Goal: Task Accomplishment & Management: Complete application form

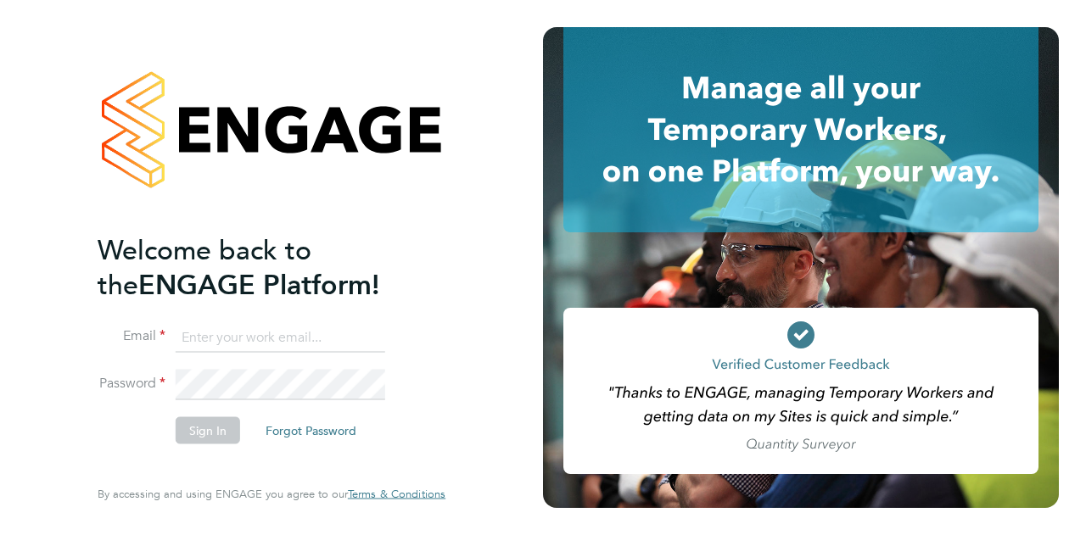
type input "joshua.james@vistry.co.uk"
click at [216, 426] on button "Sign In" at bounding box center [208, 430] width 64 height 27
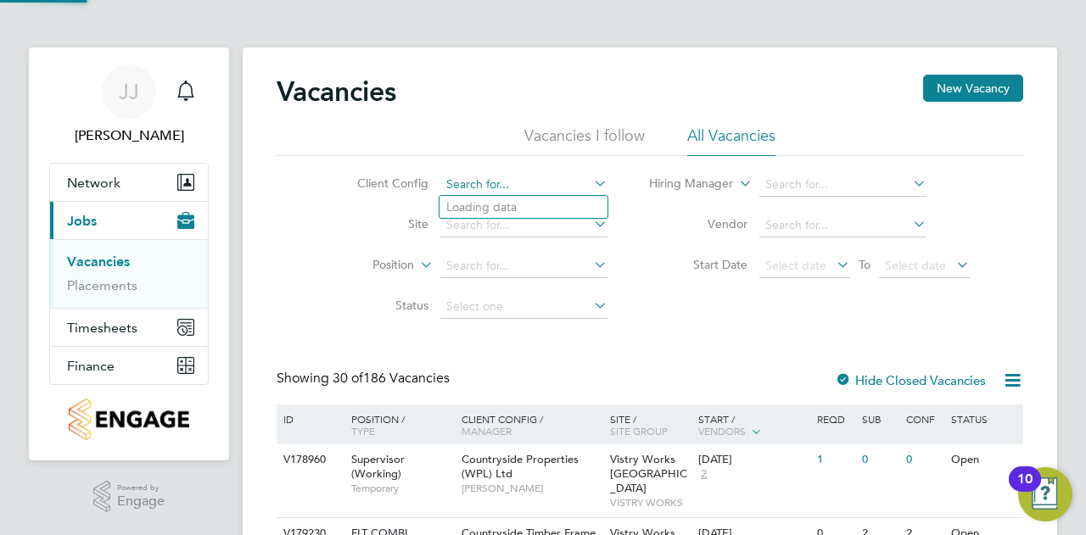
click at [495, 185] on input at bounding box center [523, 185] width 167 height 24
click at [563, 345] on li "Countryside Properties UK Ltd" at bounding box center [631, 345] width 382 height 23
type input "Countryside Properties UK Ltd"
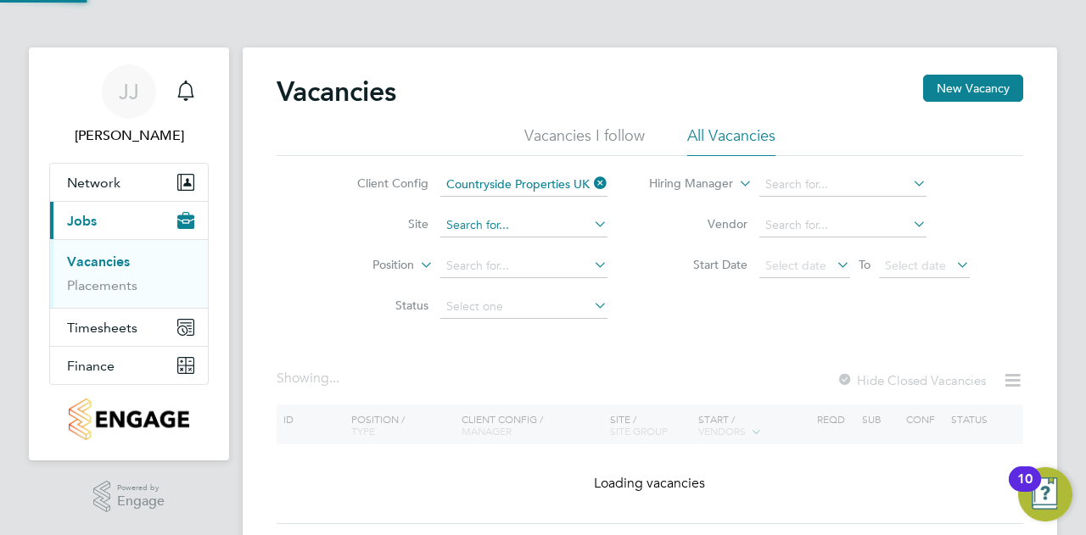
click at [540, 222] on input at bounding box center [523, 226] width 167 height 24
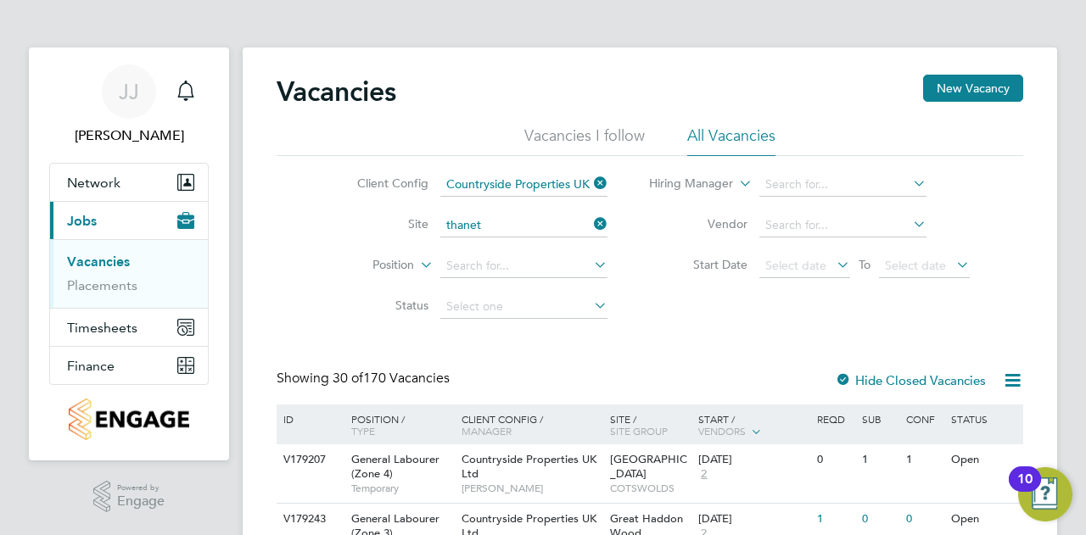
click at [563, 249] on li "Thanet - Westwood Point - P4 - Bovis" at bounding box center [544, 248] width 209 height 23
type input "Thanet - Westwood Point - P4 - Bovis"
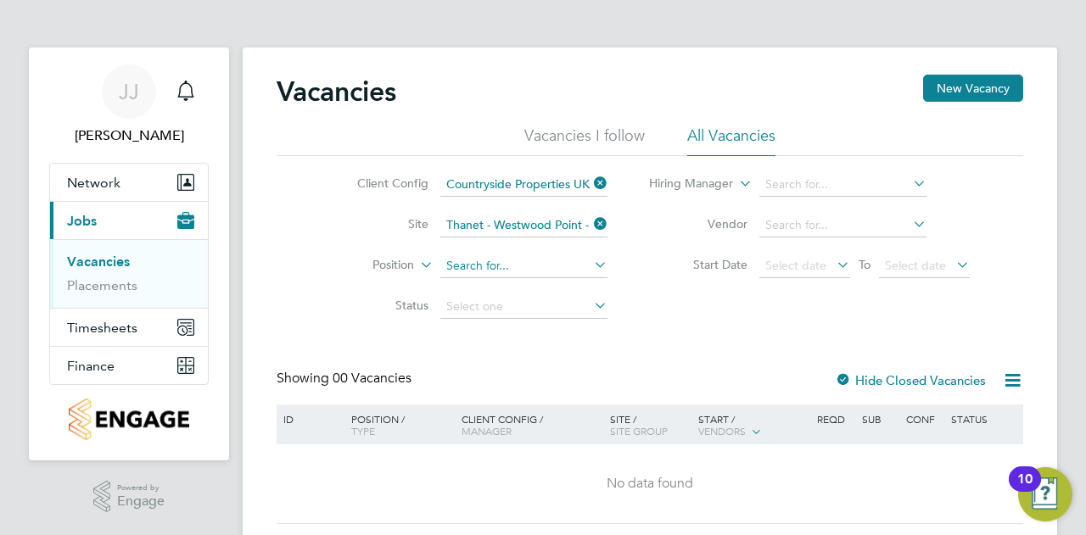
click at [487, 271] on input at bounding box center [523, 267] width 167 height 24
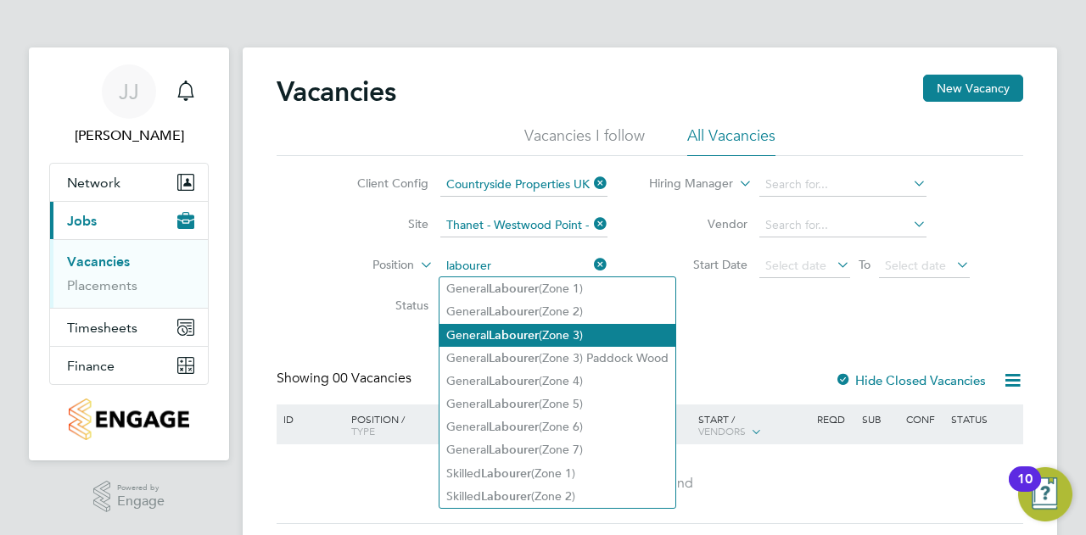
click at [524, 335] on b "Labourer" at bounding box center [514, 335] width 50 height 14
type input "General Labourer (Zone 3)"
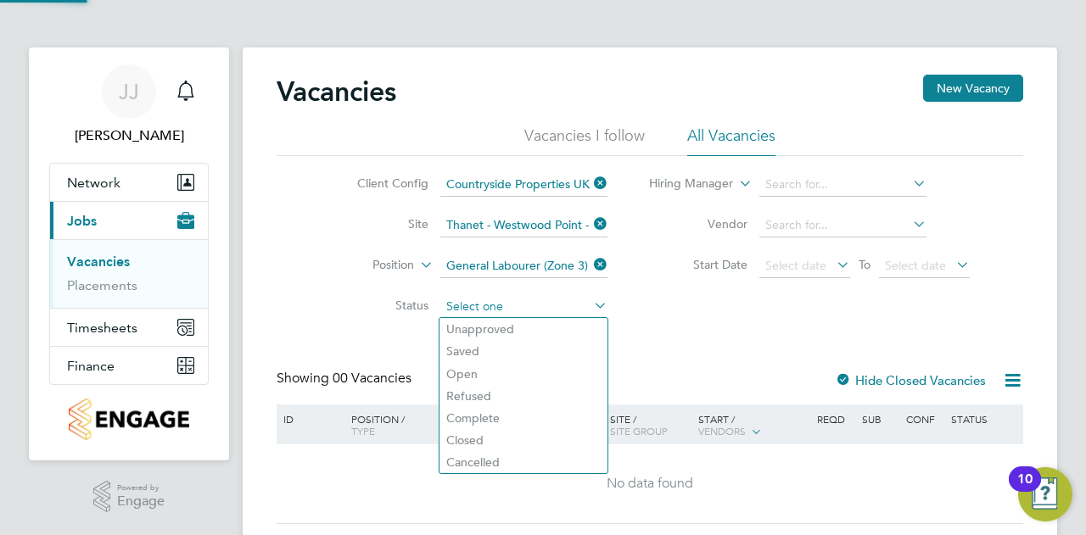
click at [502, 306] on input at bounding box center [523, 307] width 167 height 24
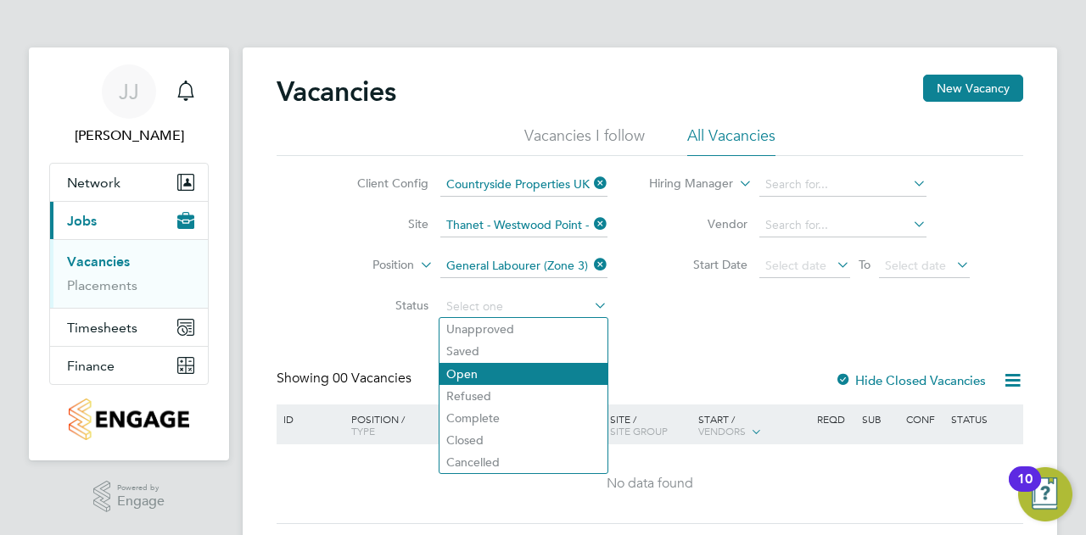
click at [494, 376] on li "Open" at bounding box center [524, 374] width 168 height 22
type input "Open"
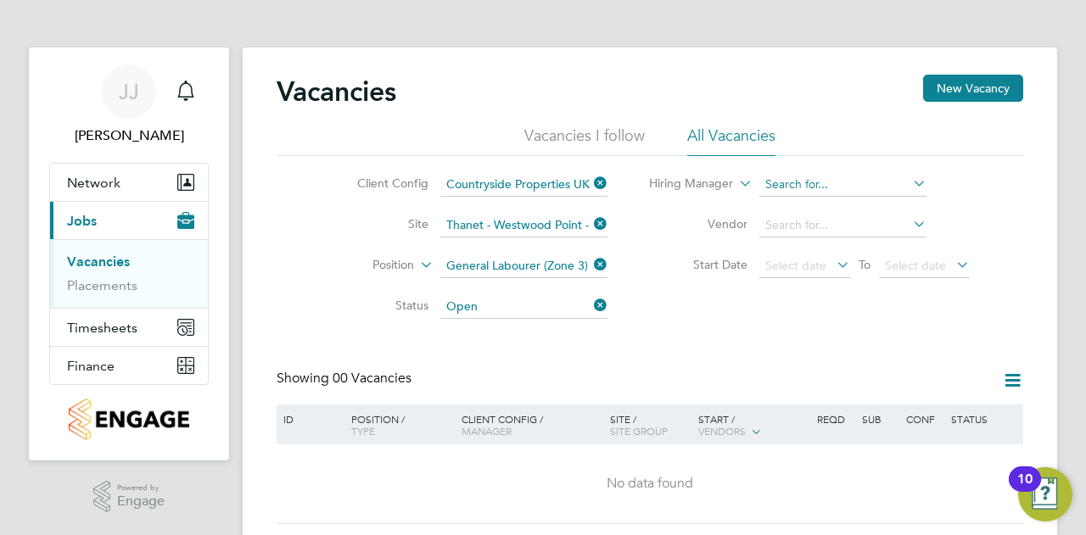
click at [837, 182] on input at bounding box center [842, 185] width 167 height 24
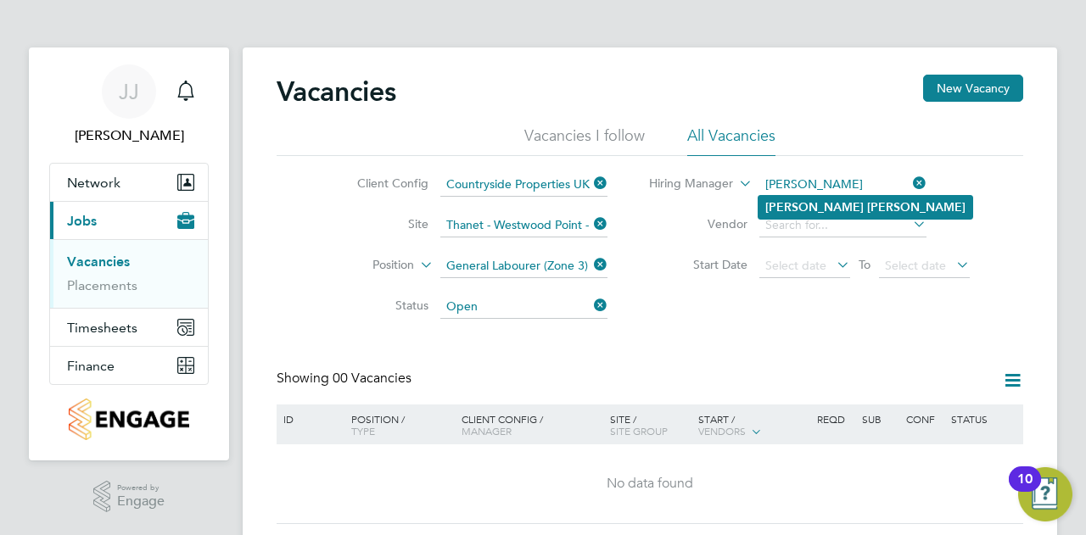
click at [832, 205] on li "Matt Hugo" at bounding box center [866, 207] width 214 height 23
type input "[PERSON_NAME]"
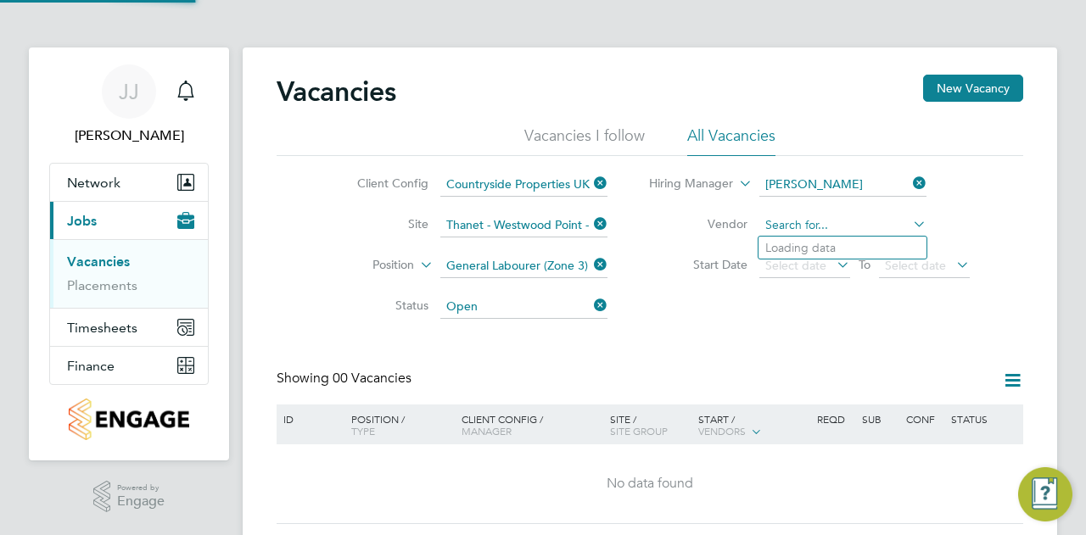
click at [827, 224] on input at bounding box center [842, 226] width 167 height 24
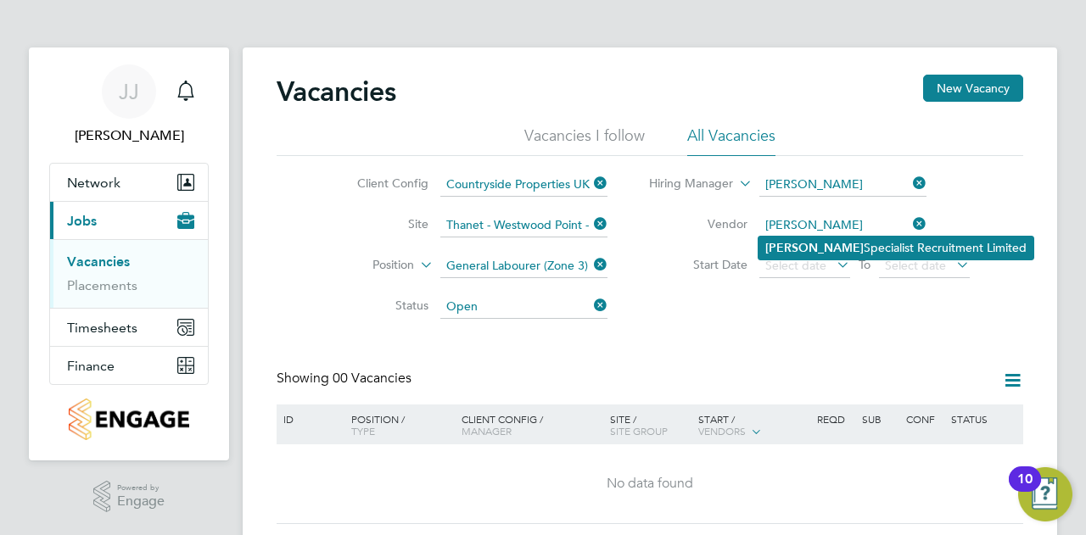
click at [843, 245] on li "Hays Specialist Recruitment Limited" at bounding box center [896, 248] width 275 height 23
type input "[PERSON_NAME] Specialist Recruitment Limited"
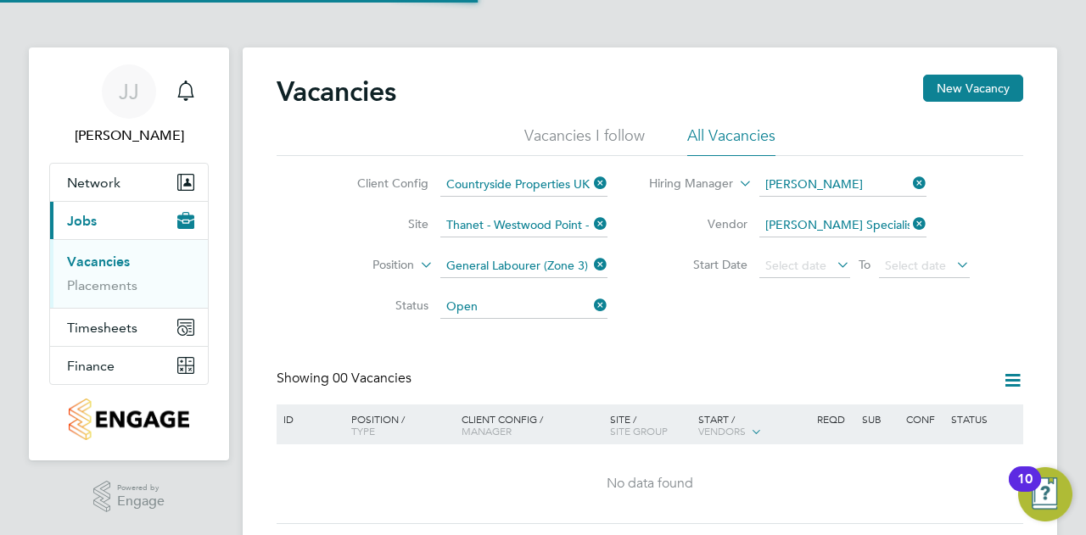
click at [833, 265] on icon at bounding box center [833, 265] width 0 height 24
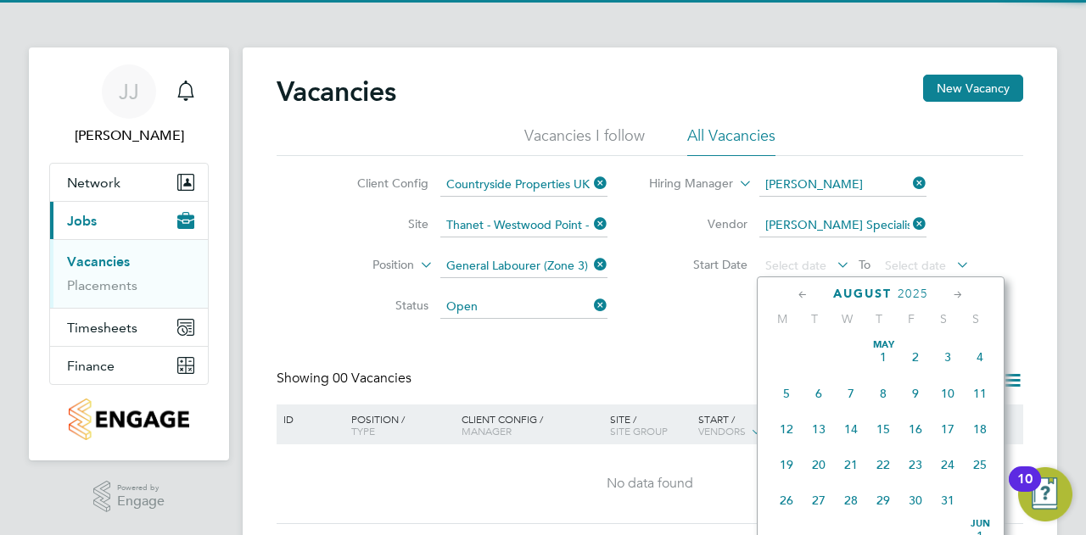
scroll to position [655, 0]
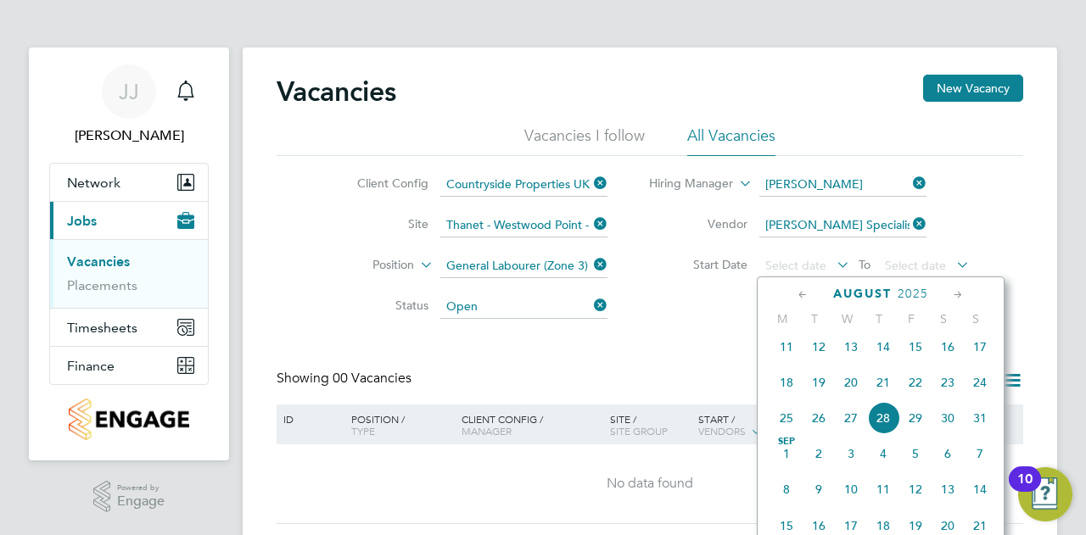
click at [817, 427] on span "26" at bounding box center [819, 418] width 32 height 32
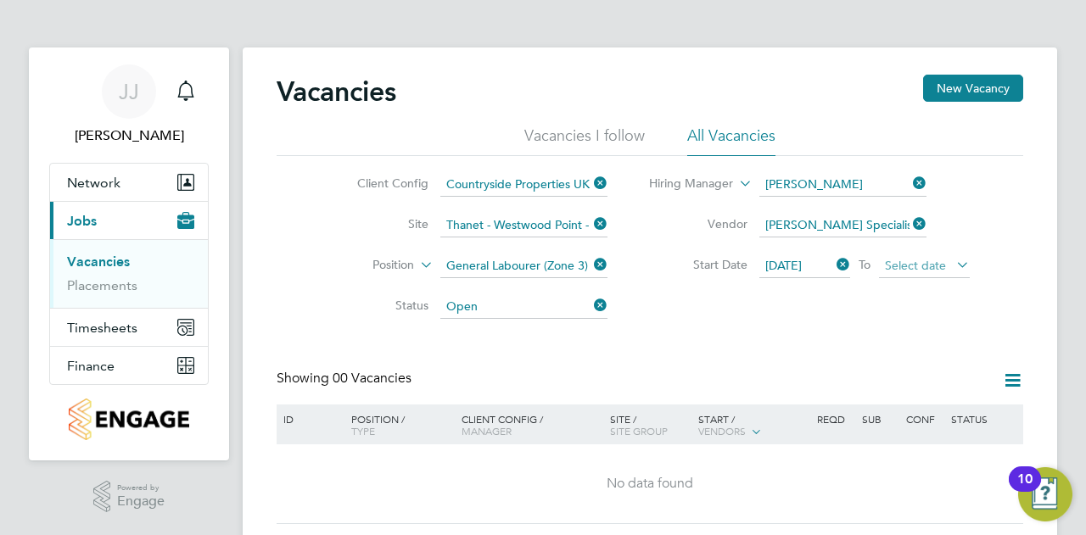
click at [938, 261] on span "Select date" at bounding box center [915, 265] width 61 height 15
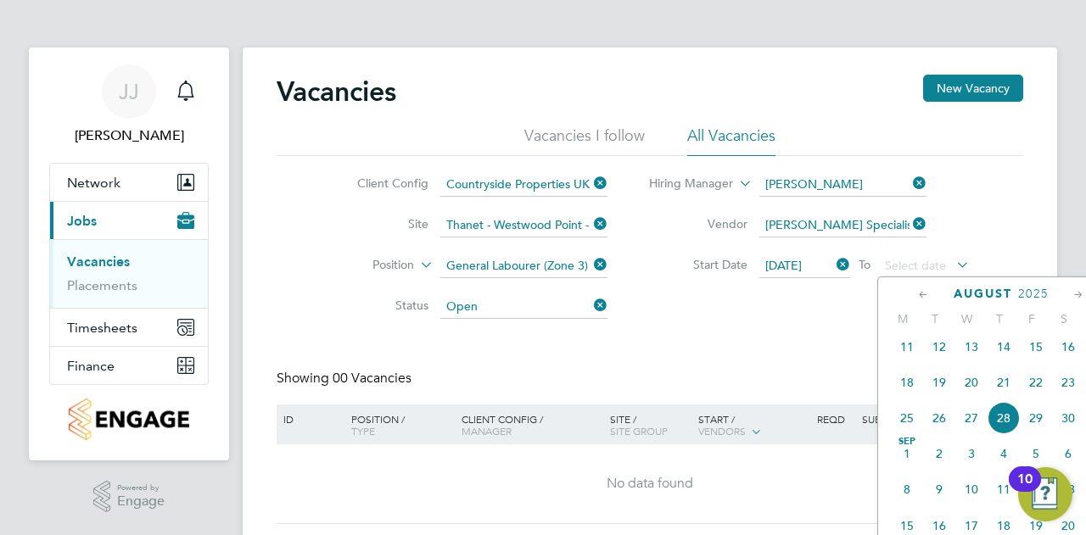
click at [1074, 295] on icon at bounding box center [1079, 295] width 16 height 19
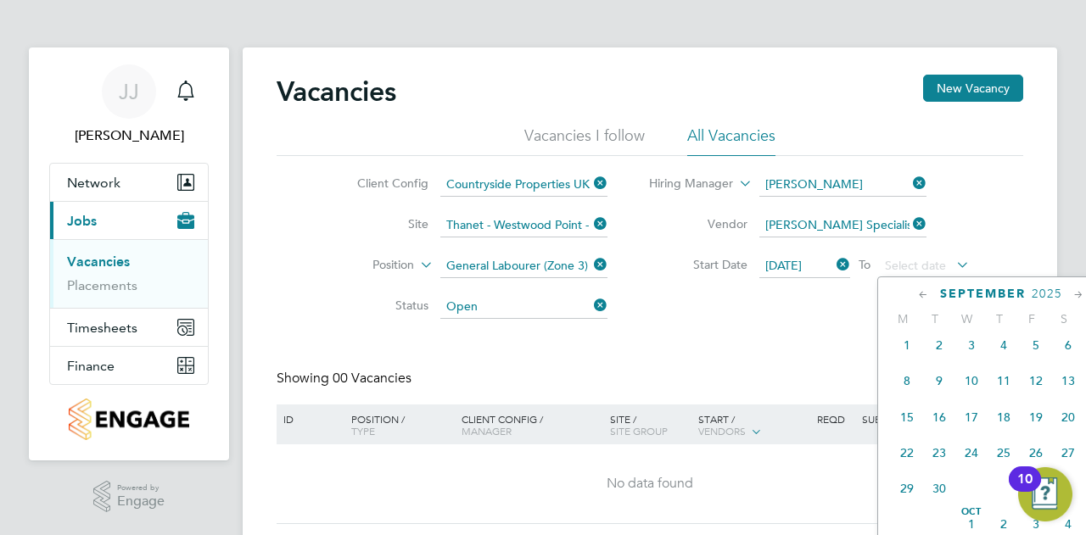
click at [1037, 459] on span "26" at bounding box center [1036, 453] width 32 height 32
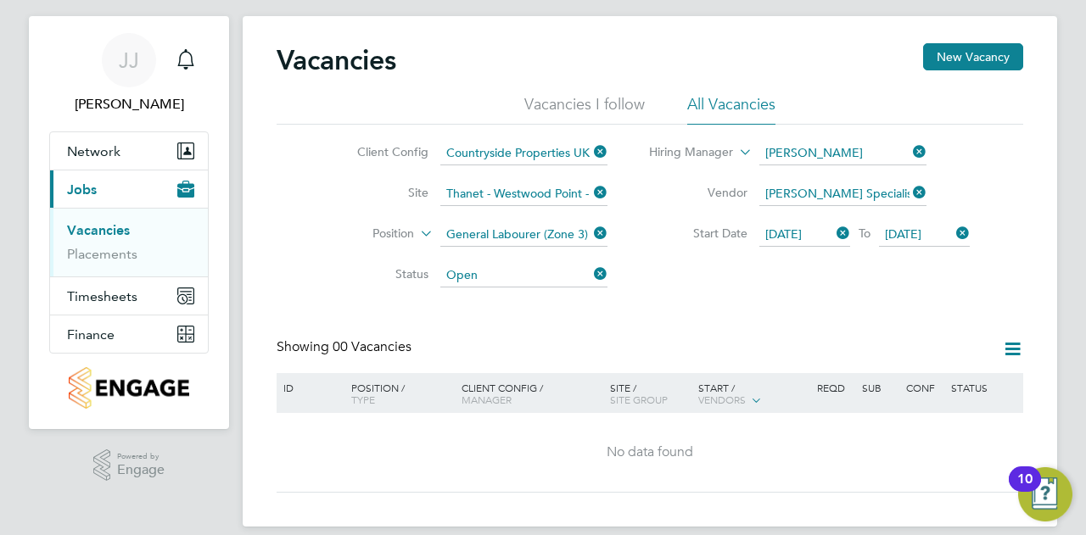
scroll to position [49, 0]
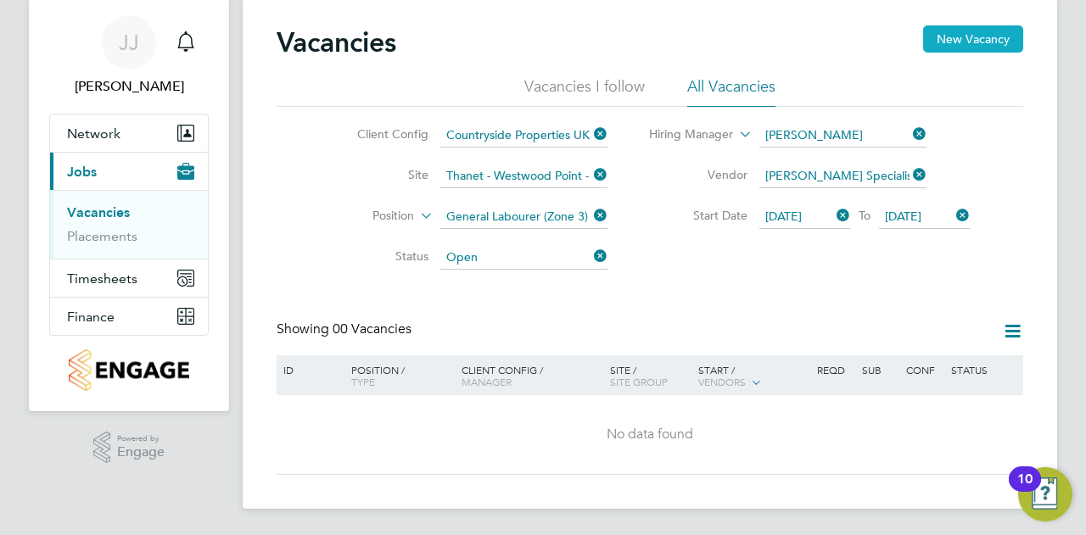
click at [966, 44] on button "New Vacancy" at bounding box center [973, 38] width 100 height 27
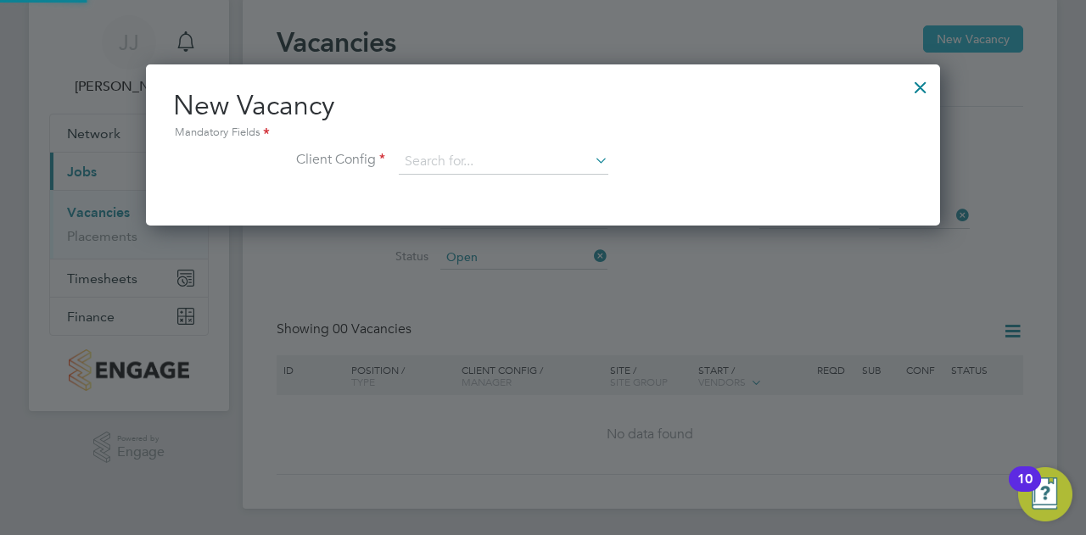
scroll to position [160, 794]
click at [504, 159] on input at bounding box center [504, 161] width 210 height 25
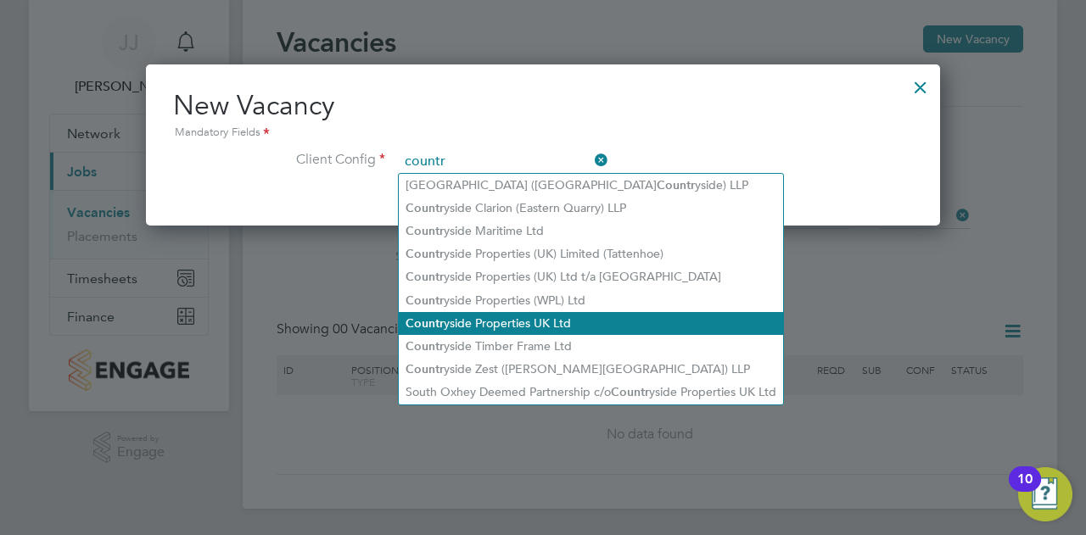
click at [497, 322] on li "Countr yside Properties UK Ltd" at bounding box center [591, 323] width 384 height 23
type input "Countryside Properties UK Ltd"
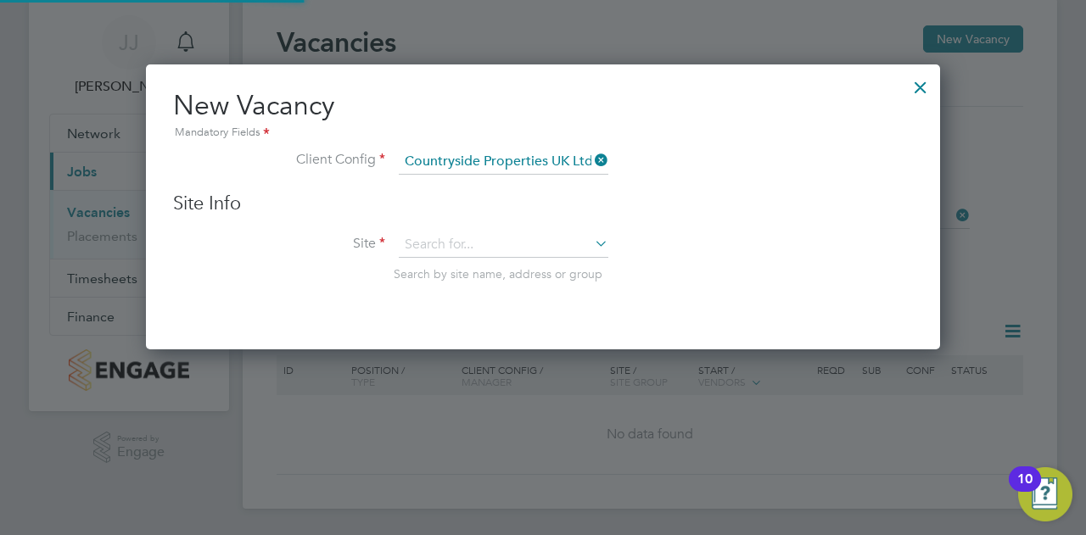
scroll to position [284, 794]
click at [475, 245] on input at bounding box center [504, 245] width 210 height 25
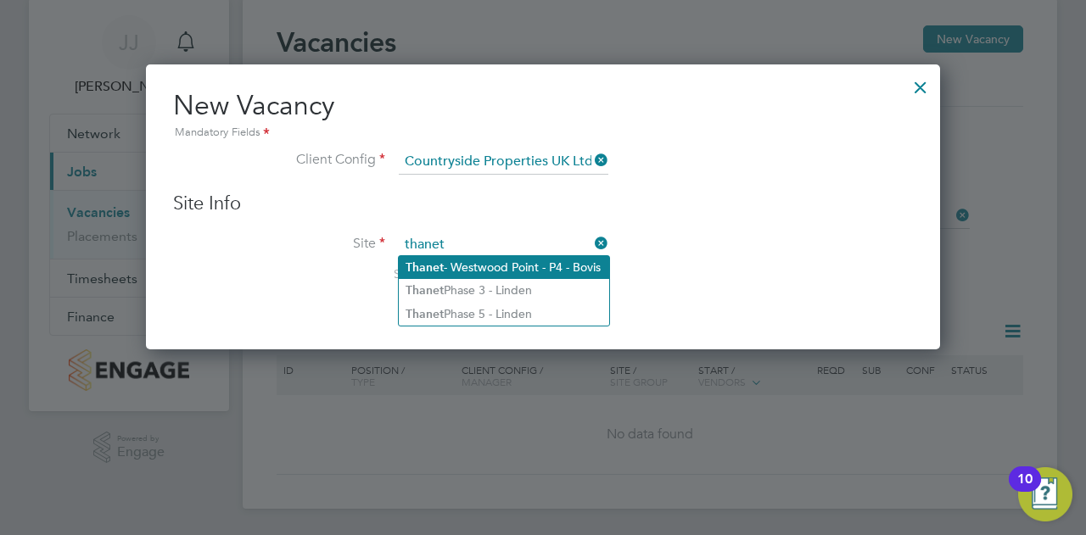
click at [513, 269] on li "Thanet - Westwood Point - P4 - Bovis" at bounding box center [504, 267] width 210 height 23
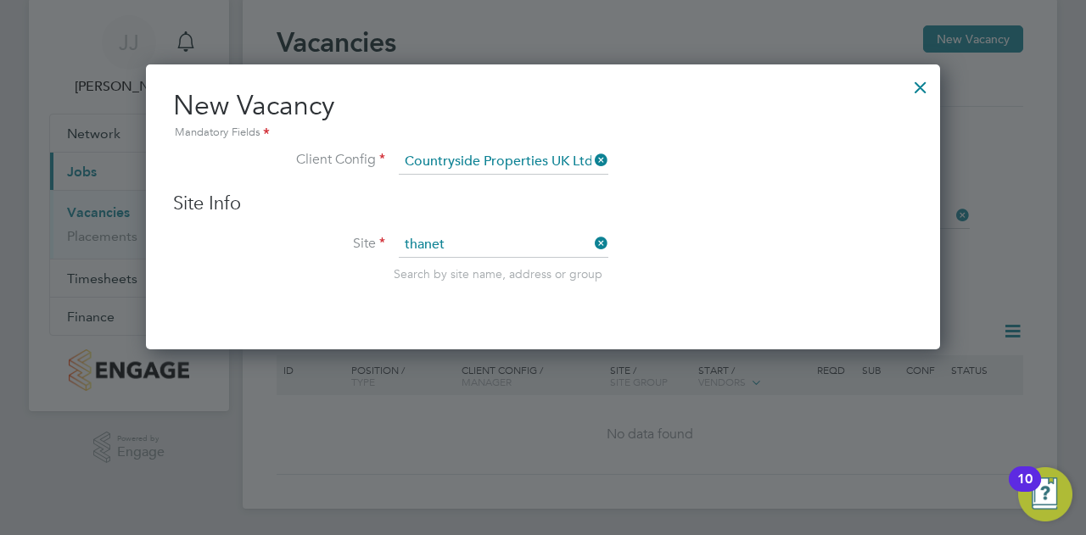
type input "Thanet - Westwood Point - P4 - Bovis"
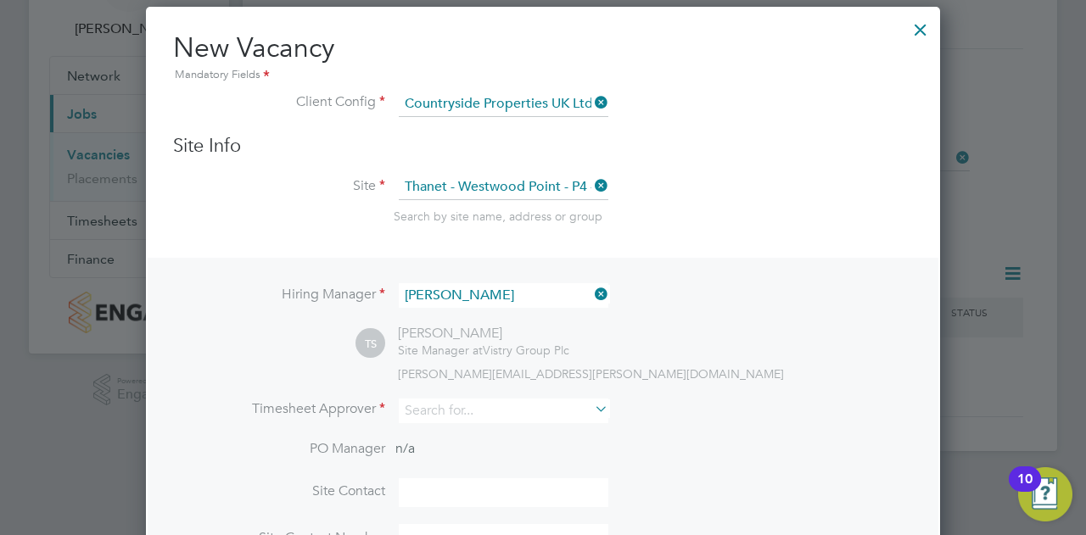
scroll to position [134, 0]
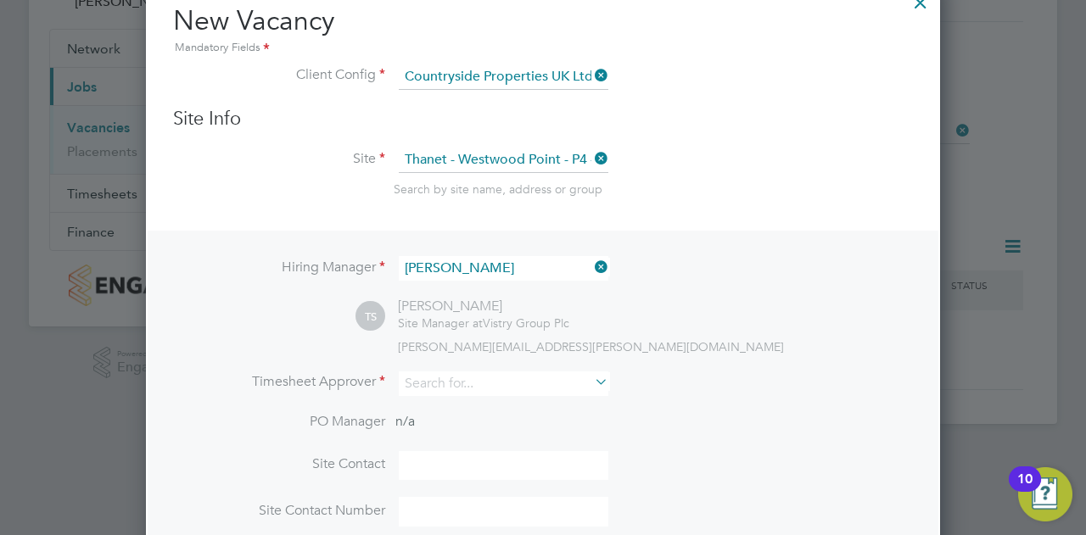
click at [591, 265] on icon at bounding box center [591, 267] width 0 height 24
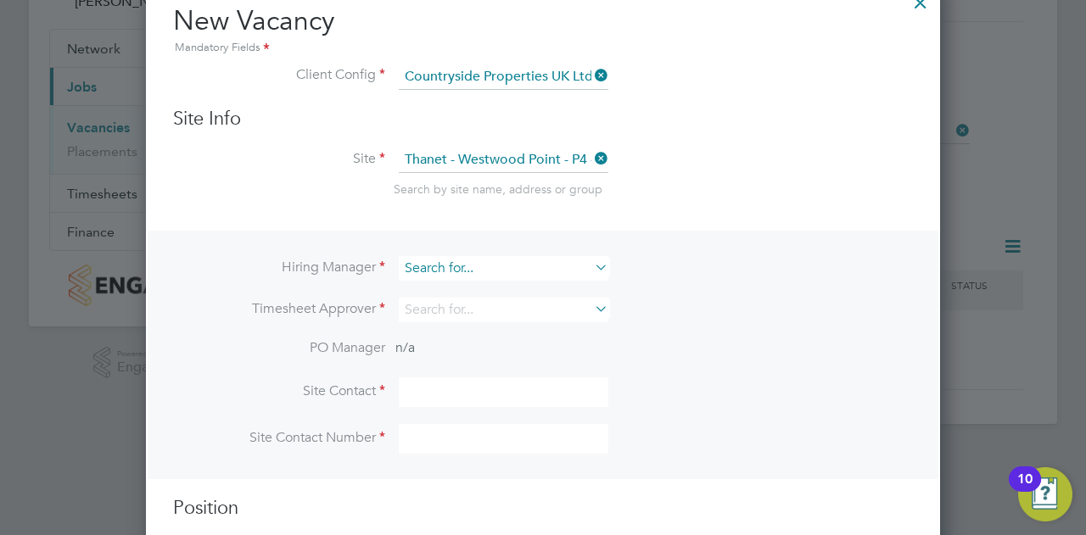
click at [509, 265] on input at bounding box center [504, 268] width 210 height 25
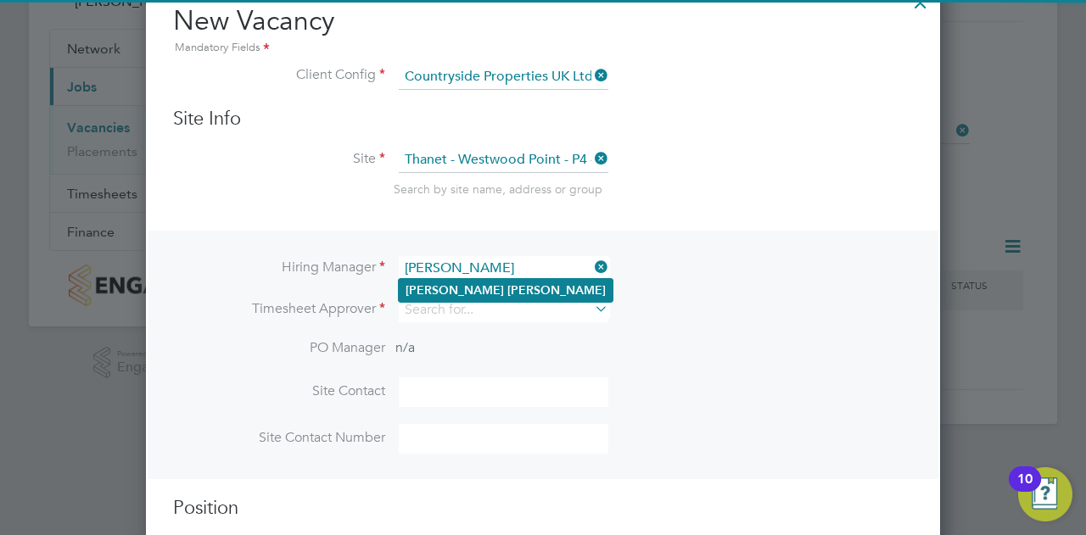
click at [500, 291] on li "Matt Hugo" at bounding box center [506, 290] width 214 height 23
type input "[PERSON_NAME]"
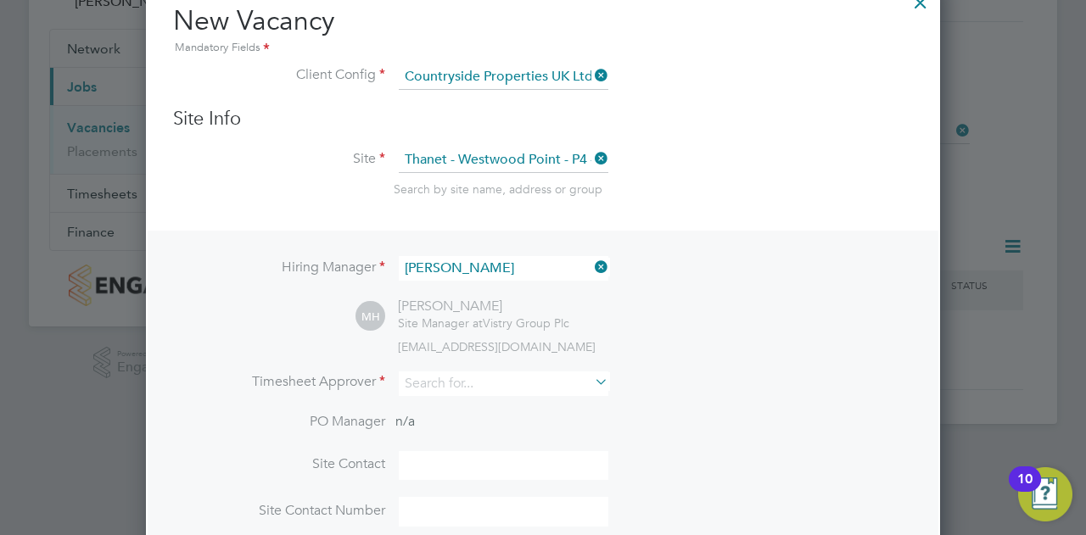
scroll to position [705, 794]
click at [451, 378] on input at bounding box center [504, 384] width 210 height 25
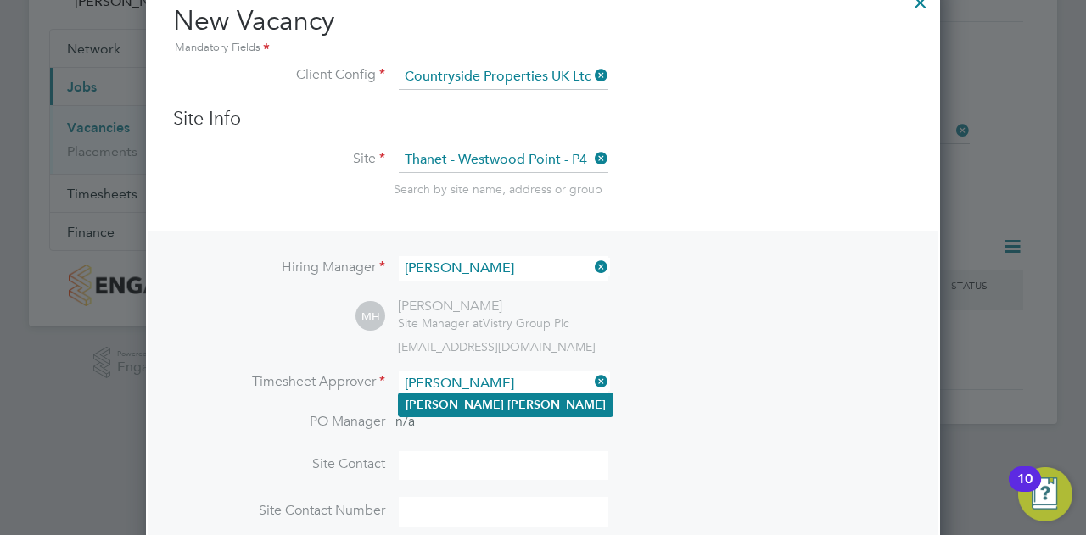
click at [507, 408] on b "Hugo" at bounding box center [556, 405] width 98 height 14
type input "[PERSON_NAME]"
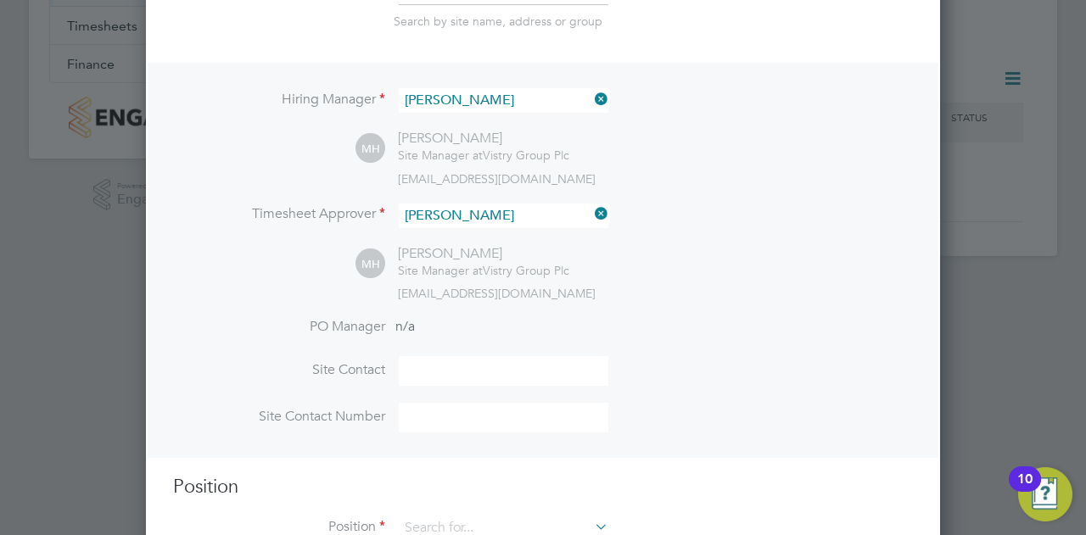
scroll to position [304, 0]
click at [467, 362] on input at bounding box center [504, 370] width 210 height 30
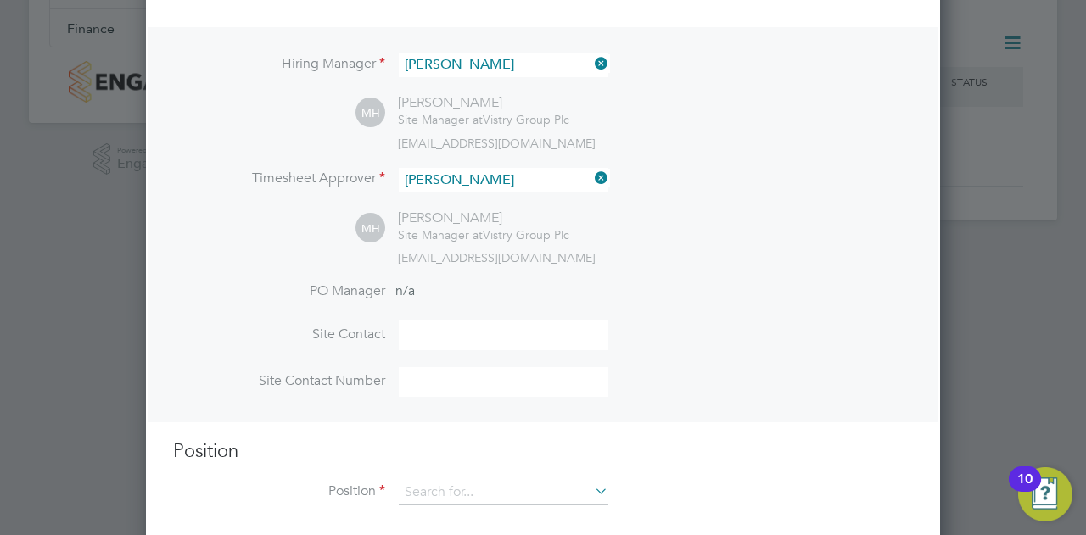
scroll to position [356, 0]
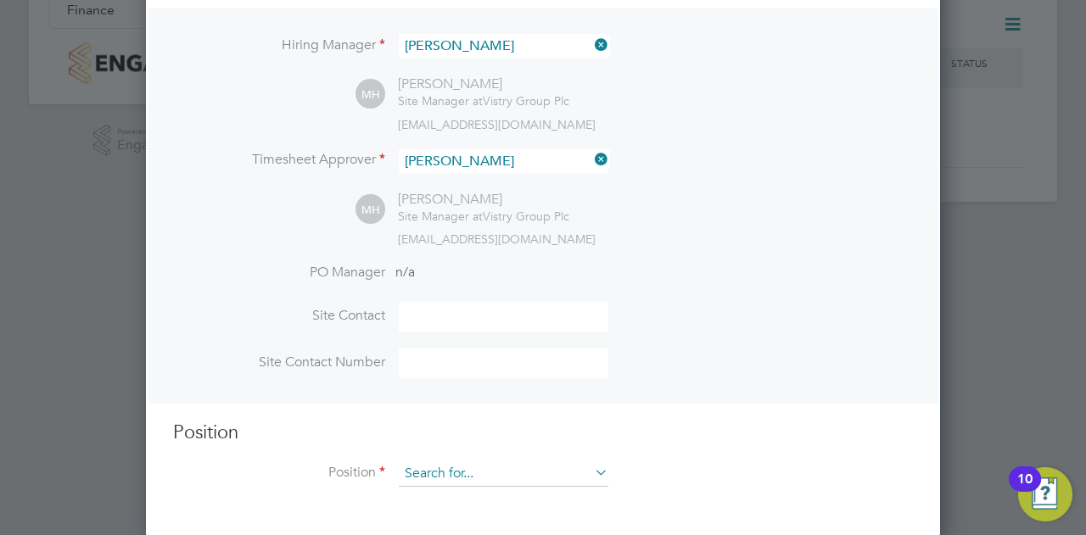
click at [425, 468] on input at bounding box center [504, 474] width 210 height 25
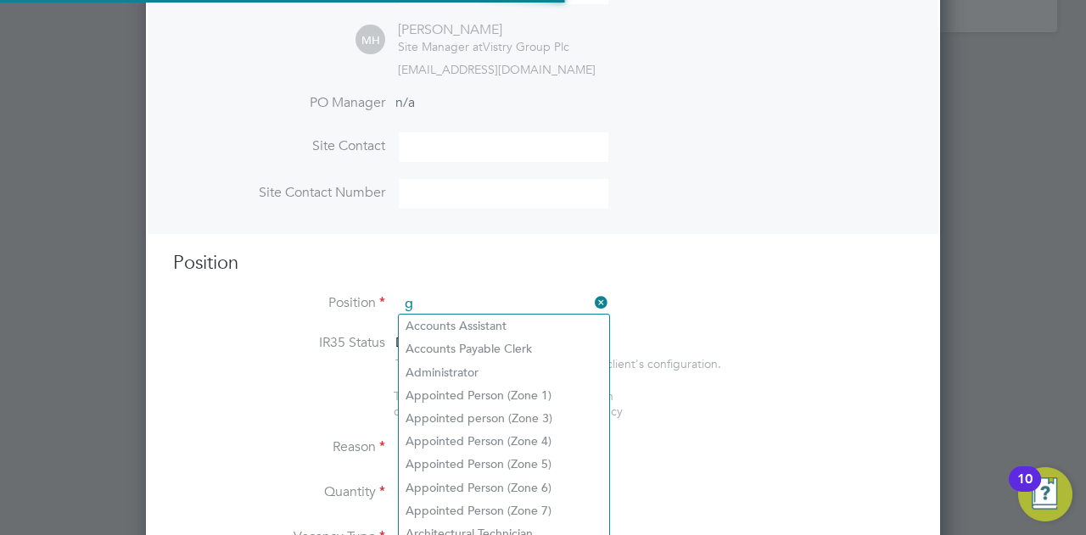
scroll to position [2434, 794]
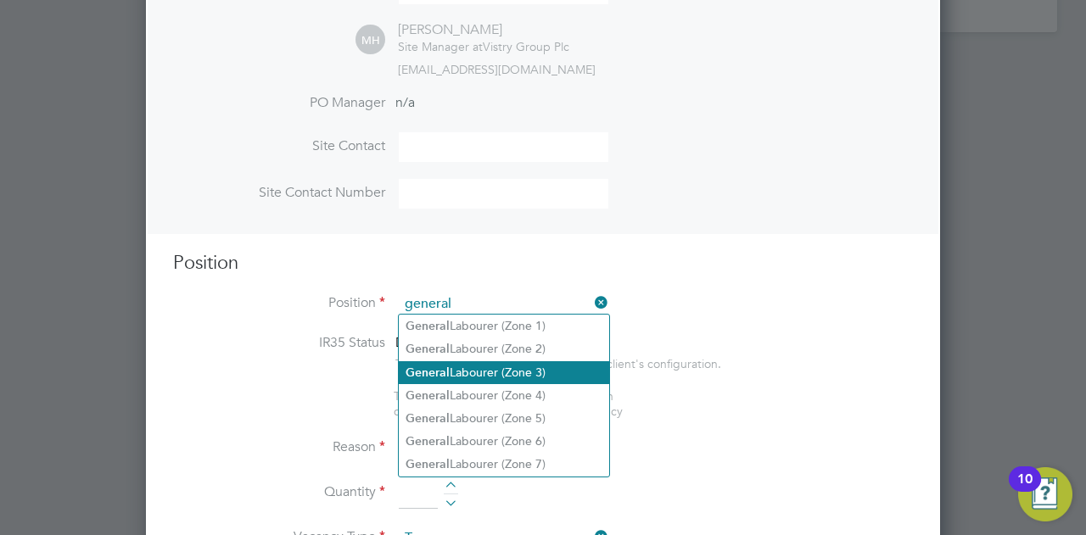
click at [538, 374] on li "General Labourer (Zone 3)" at bounding box center [504, 372] width 210 height 23
type input "General Labourer (Zone 3)"
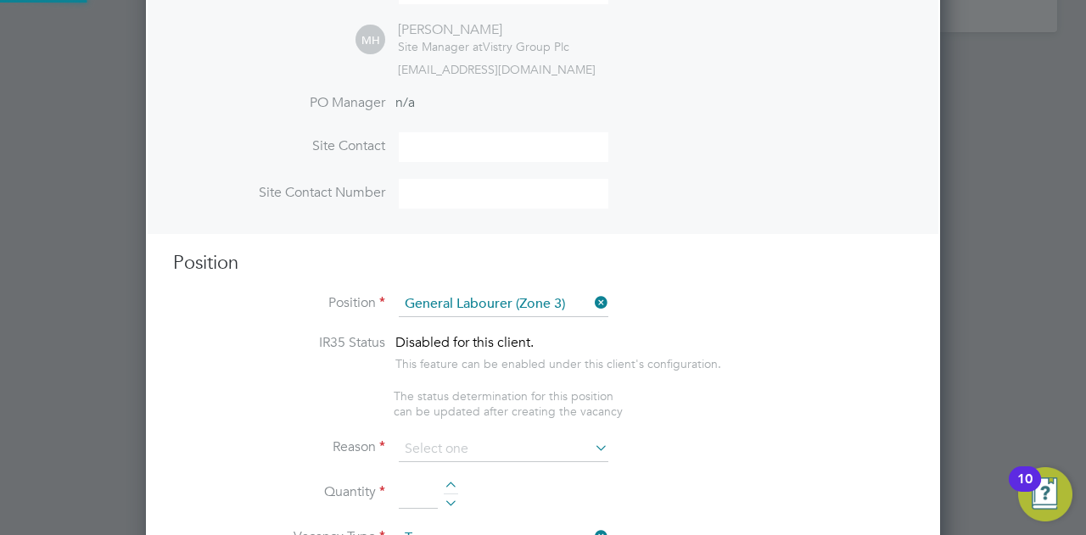
type textarea "- General labouring duties - Supporting the trades on site - Moving materials a…"
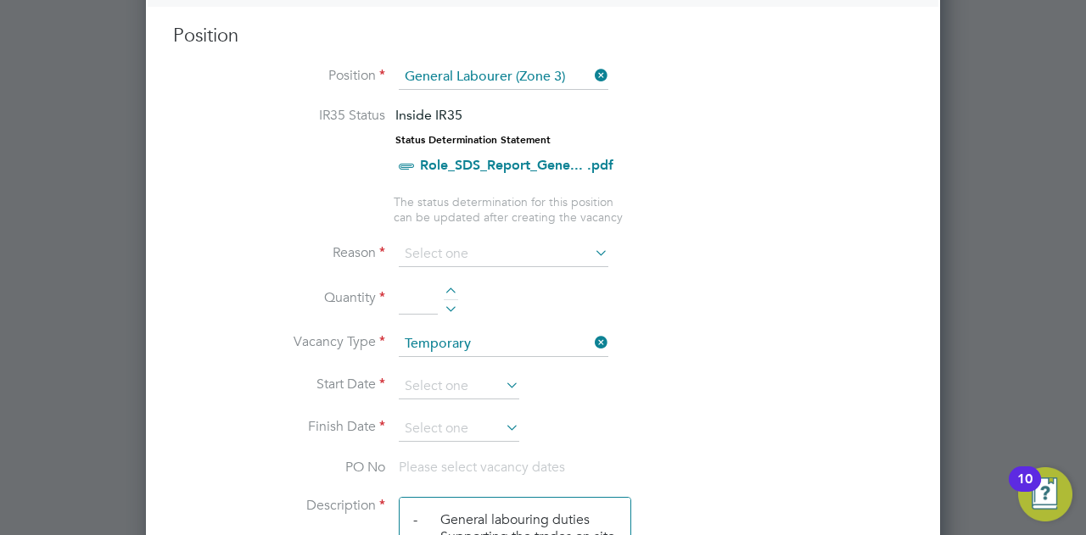
scroll to position [781, 0]
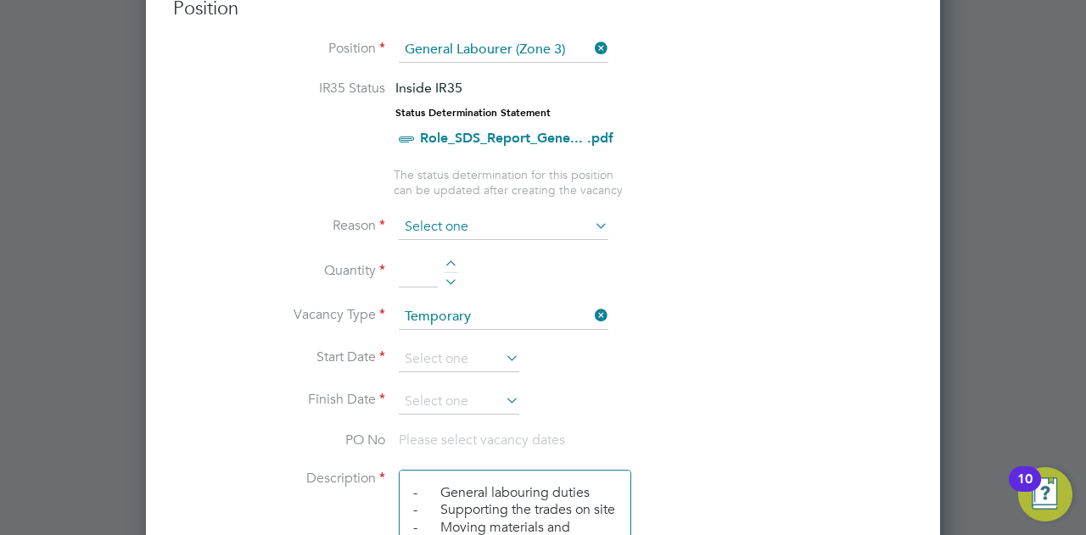
click at [468, 223] on input at bounding box center [504, 227] width 210 height 25
click at [448, 289] on li "Extra Work" at bounding box center [504, 292] width 210 height 22
type input "Extra Work"
click at [434, 269] on input at bounding box center [418, 272] width 39 height 31
type input "1"
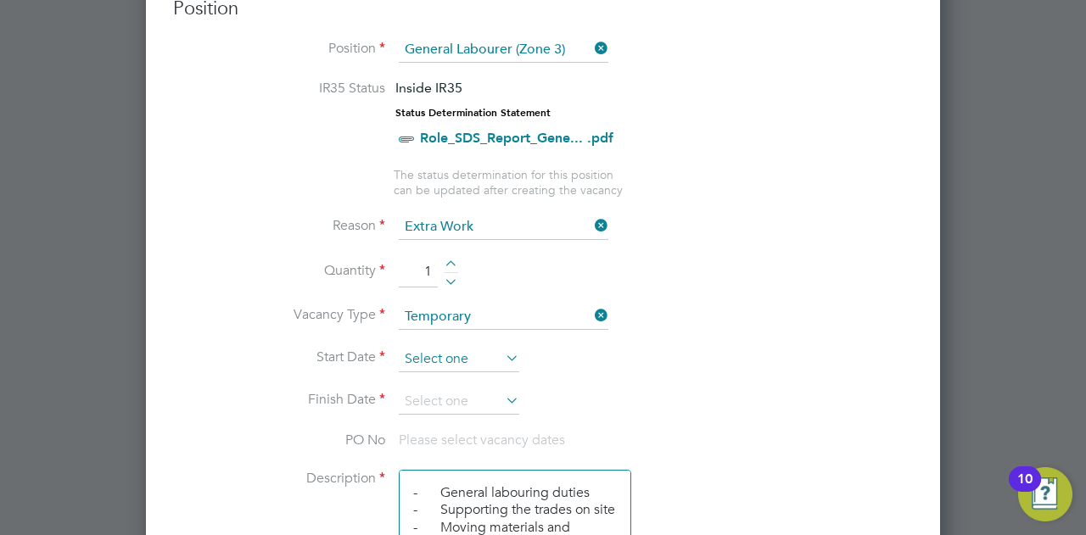
click at [449, 359] on input at bounding box center [459, 359] width 120 height 25
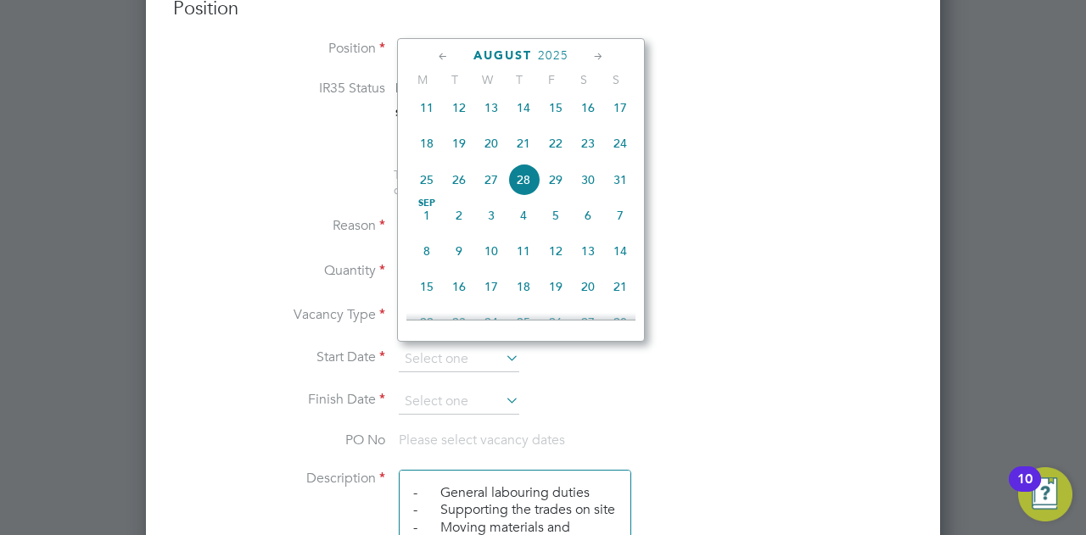
click at [458, 191] on span "26" at bounding box center [459, 180] width 32 height 32
type input "[DATE]"
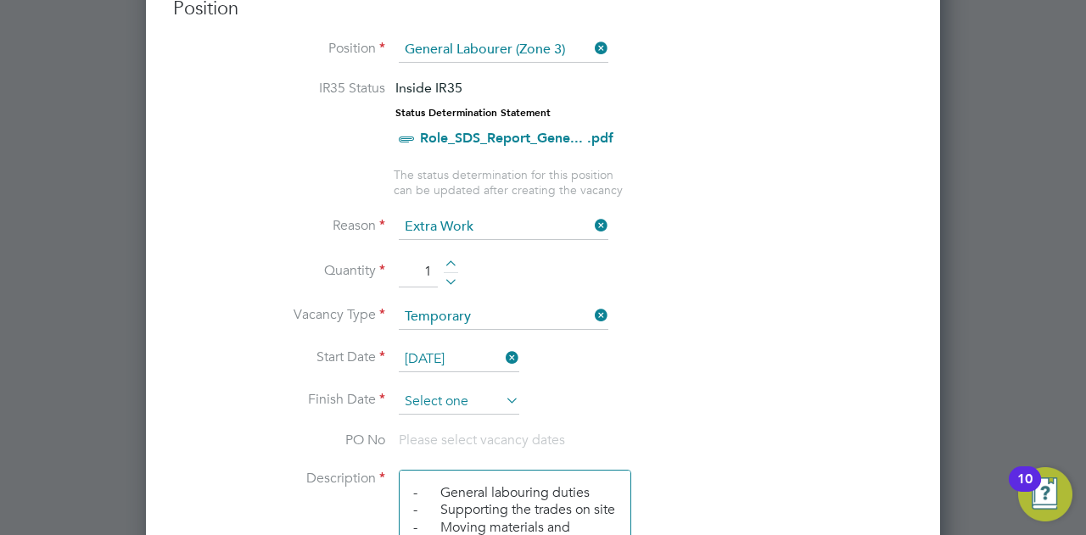
click at [453, 395] on input at bounding box center [459, 401] width 120 height 25
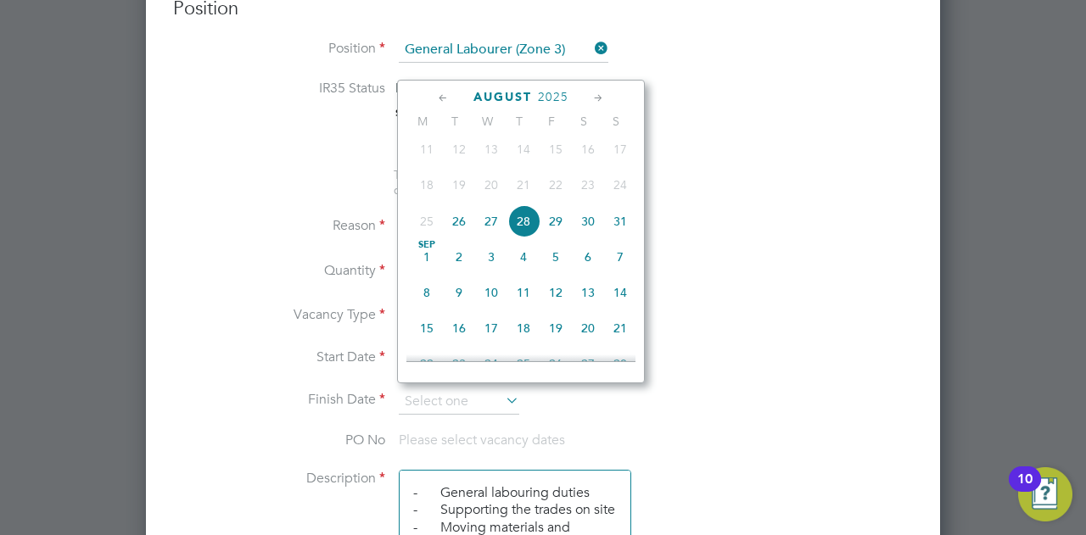
click at [599, 92] on icon at bounding box center [599, 98] width 16 height 19
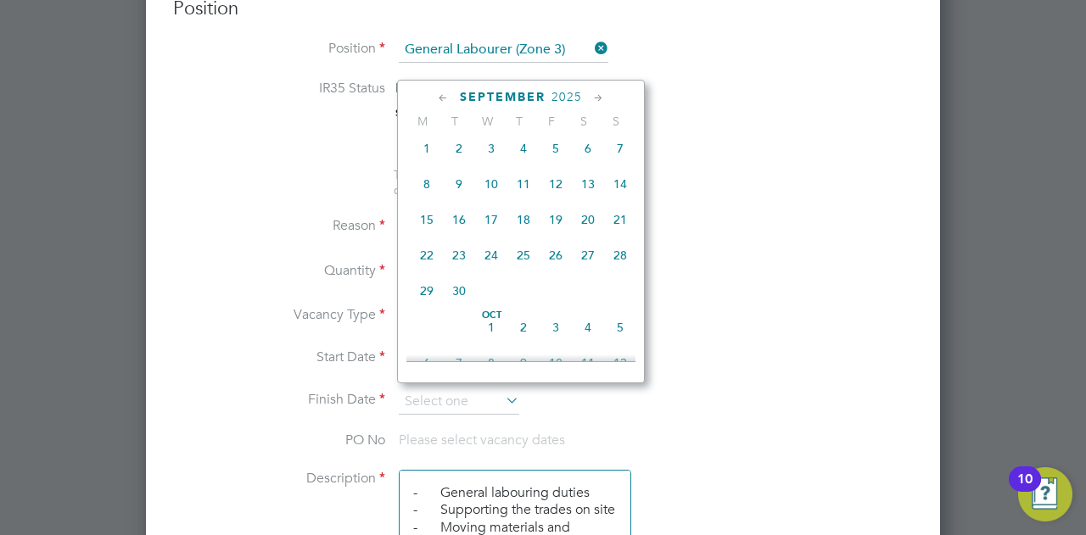
click at [562, 262] on span "26" at bounding box center [556, 255] width 32 height 32
type input "[DATE]"
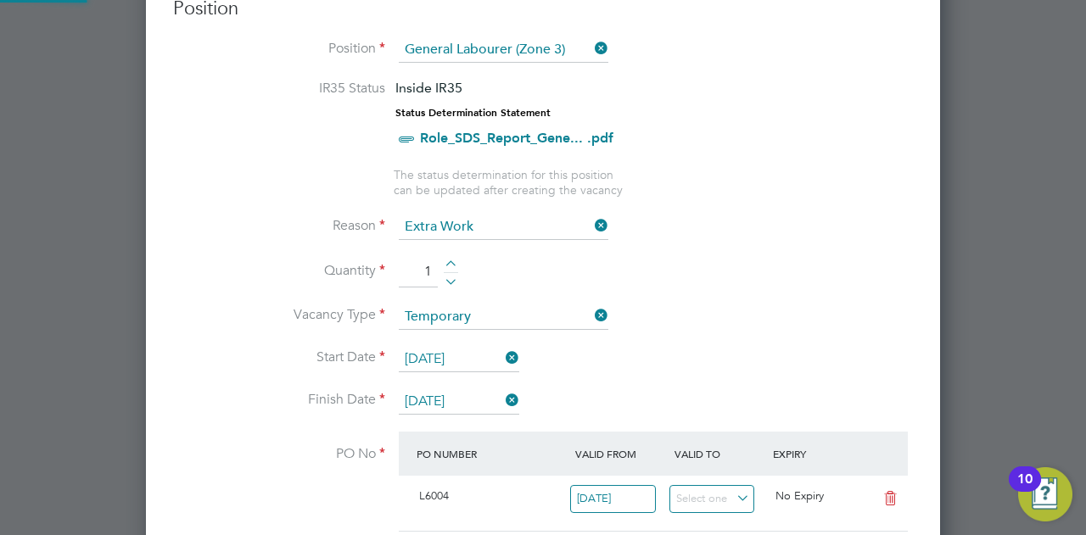
scroll to position [0, 0]
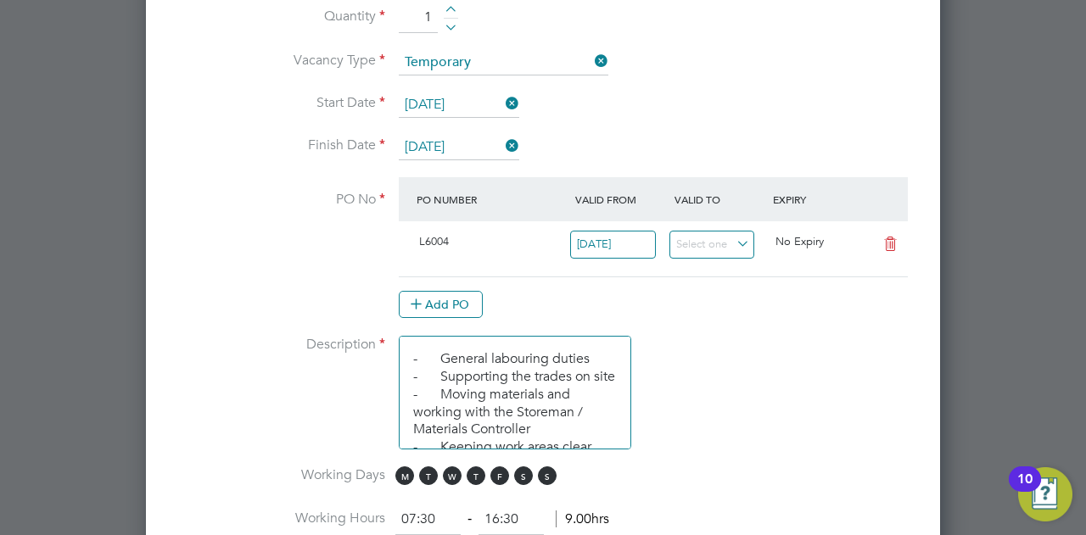
click at [894, 238] on icon at bounding box center [890, 245] width 21 height 14
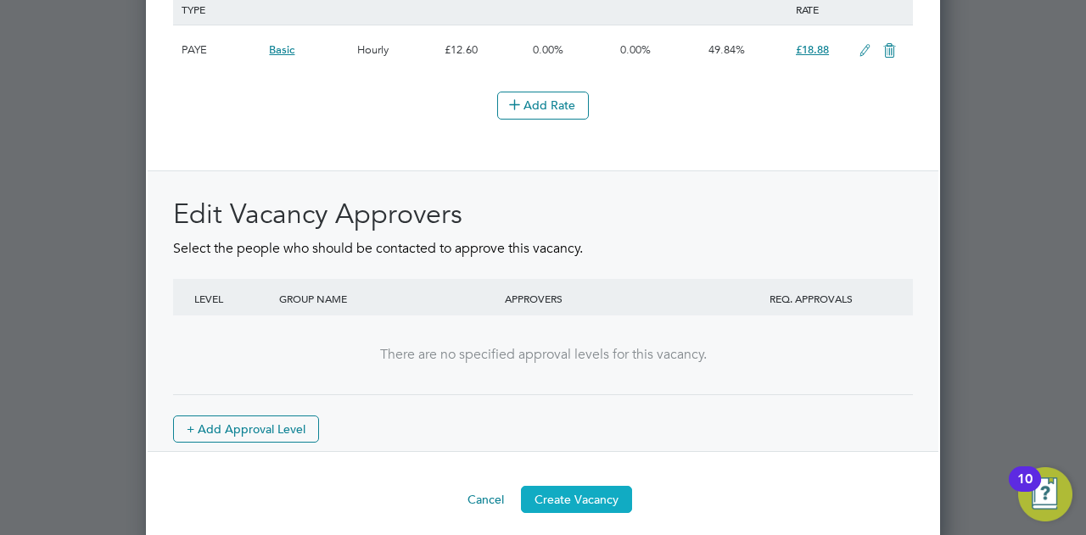
click at [584, 486] on button "Create Vacancy" at bounding box center [576, 499] width 111 height 27
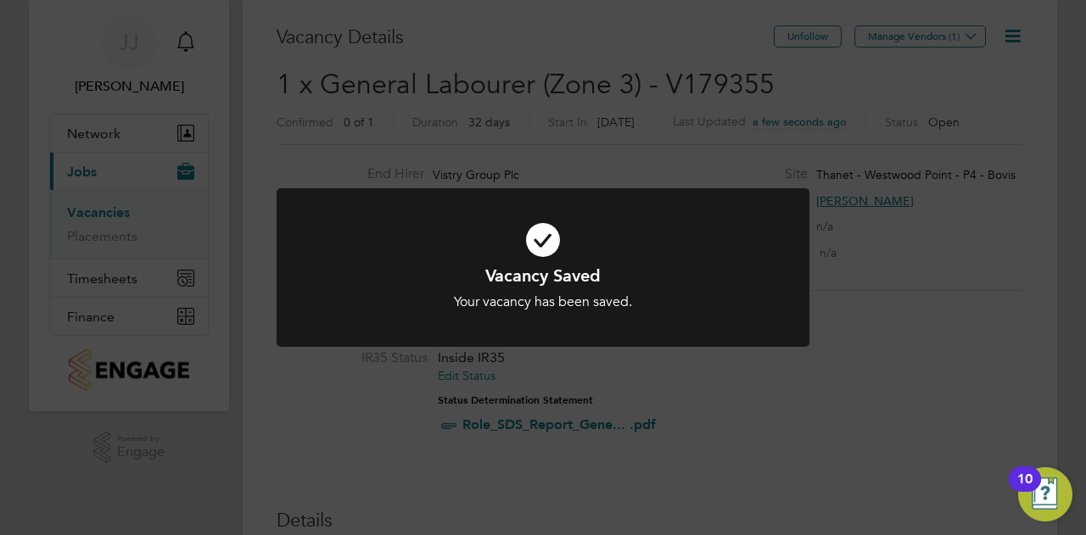
click at [89, 218] on div "Vacancy Saved Your vacancy has been saved. Cancel Okay" at bounding box center [543, 267] width 1086 height 535
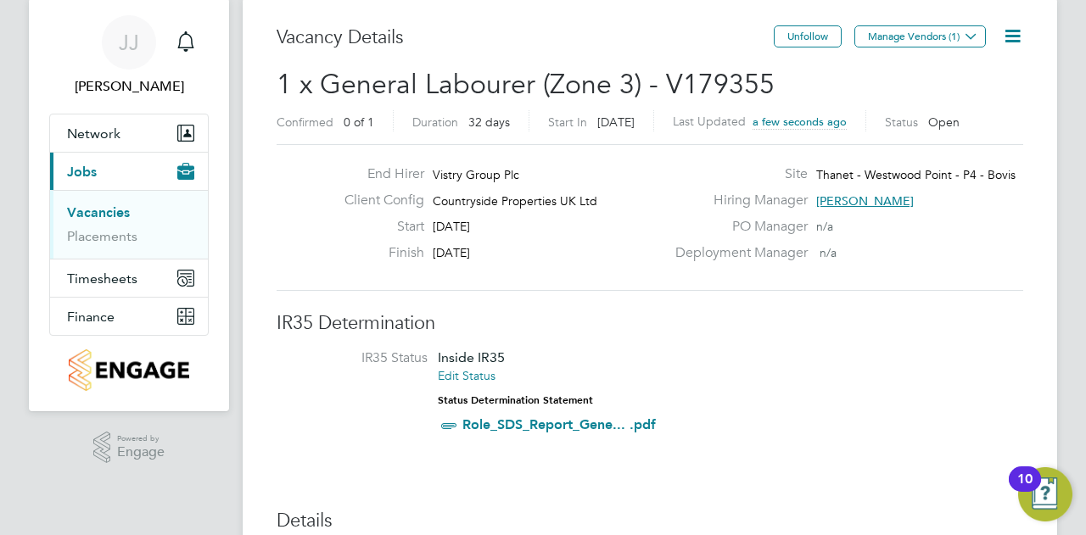
click at [92, 216] on link "Vacancies" at bounding box center [98, 213] width 63 height 16
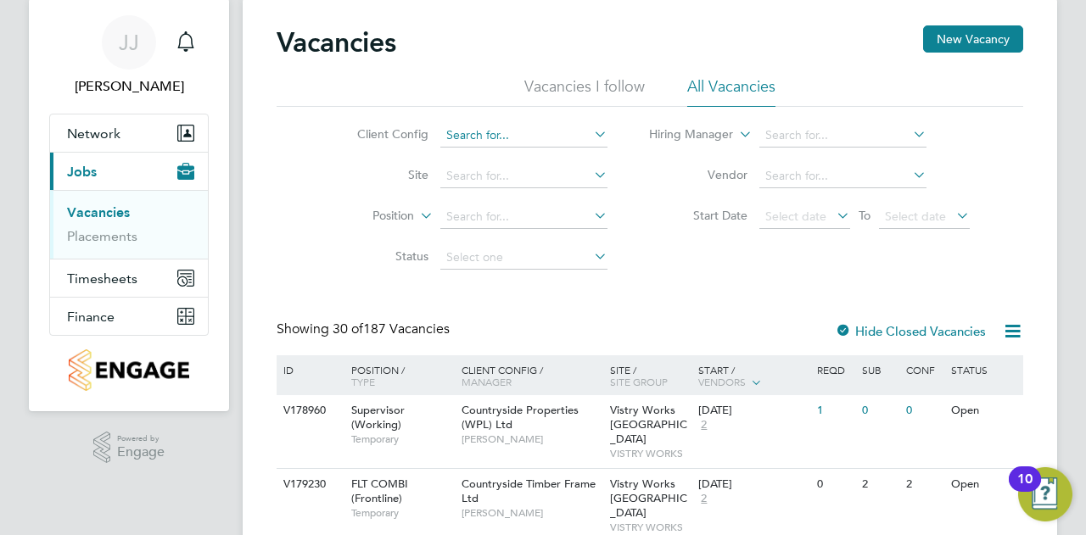
click at [471, 133] on input at bounding box center [523, 136] width 167 height 24
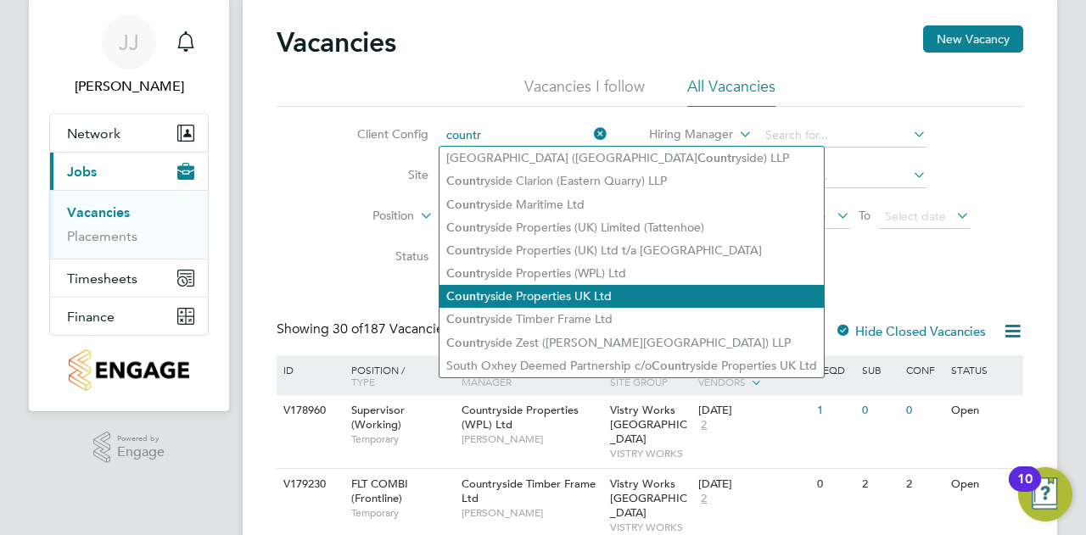
click at [546, 296] on li "Countr yside Properties UK Ltd" at bounding box center [632, 296] width 384 height 23
type input "Countryside Properties UK Ltd"
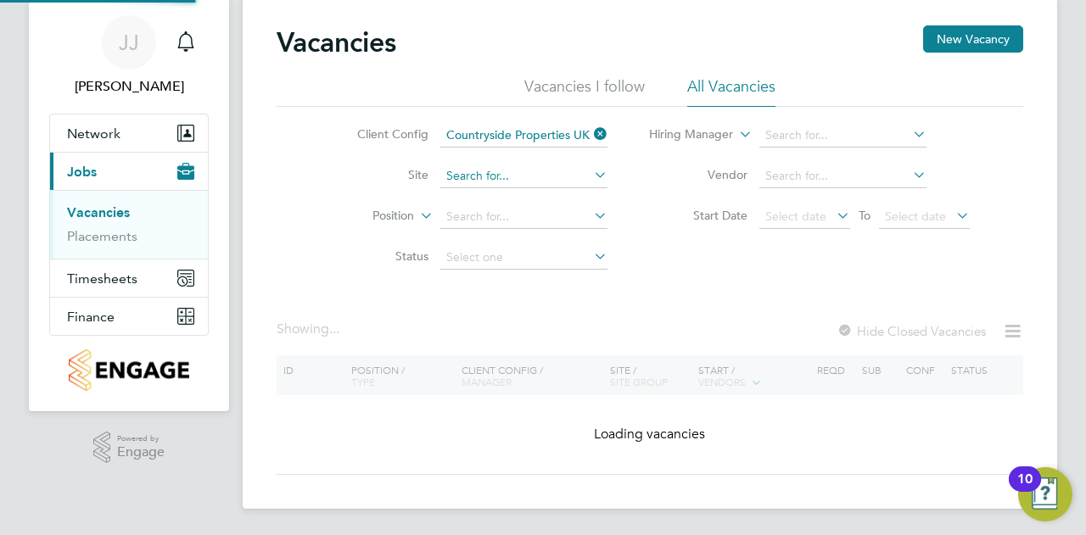
click at [521, 171] on input at bounding box center [523, 177] width 167 height 24
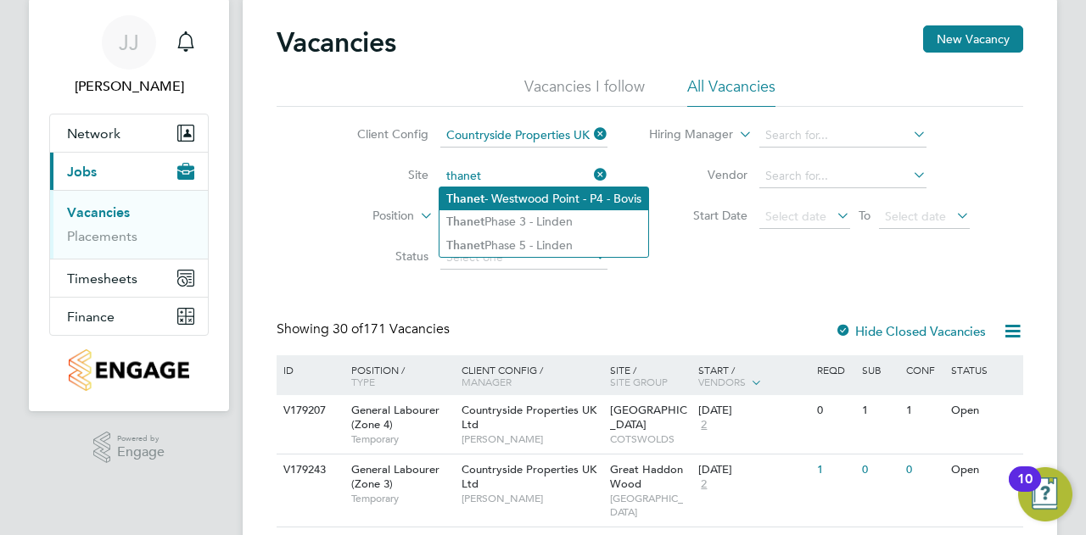
click at [538, 204] on li "Thanet - Westwood Point - P4 - Bovis" at bounding box center [544, 199] width 209 height 23
type input "Thanet - Westwood Point - P4 - Bovis"
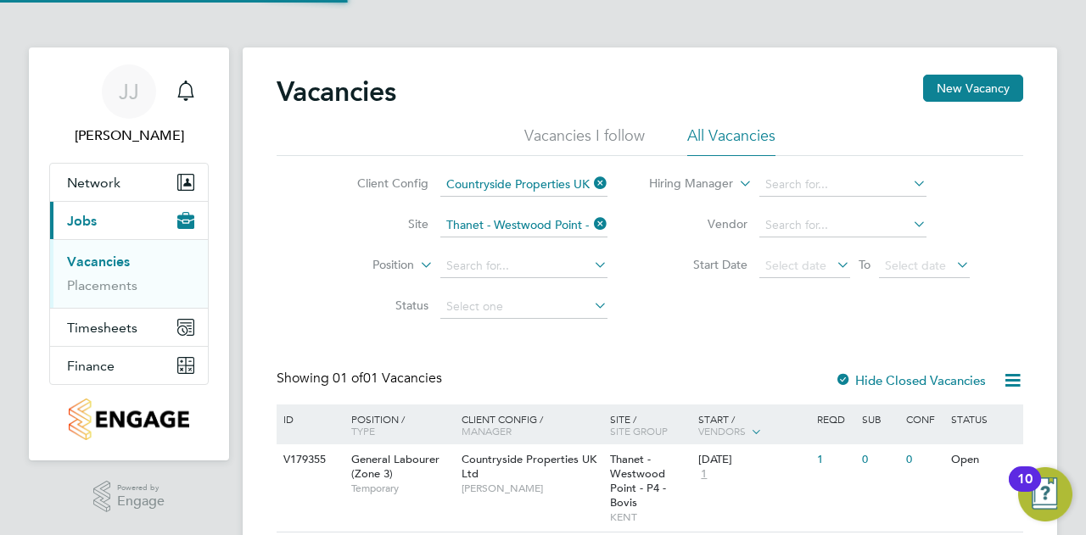
click at [506, 254] on li "Position" at bounding box center [469, 266] width 319 height 41
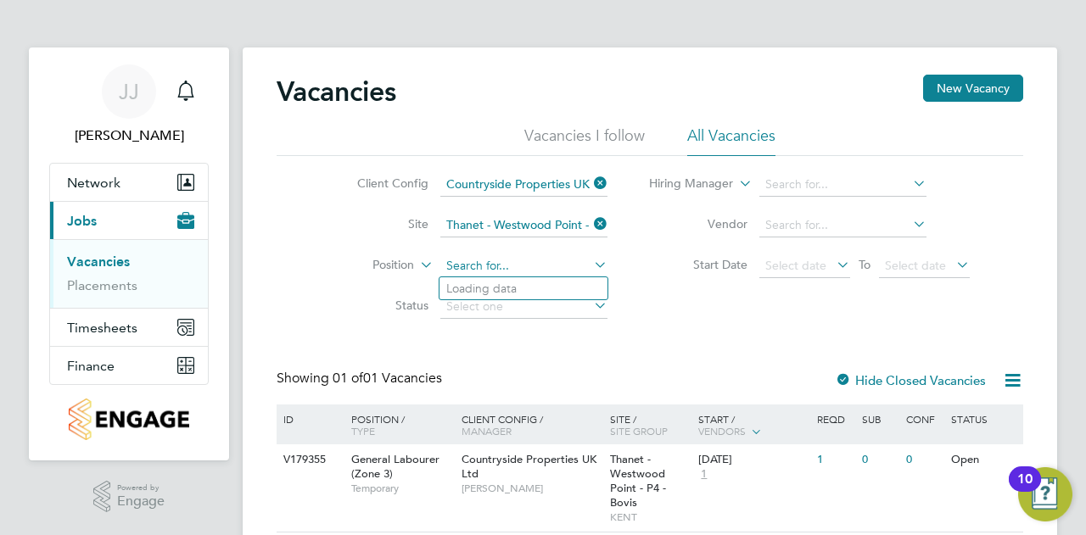
click at [504, 265] on input at bounding box center [523, 267] width 167 height 24
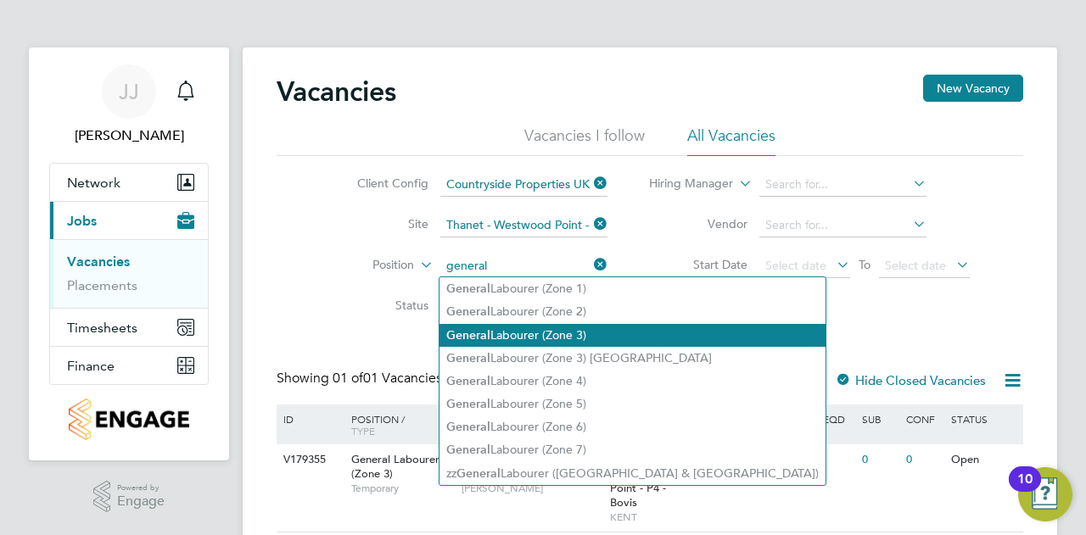
click at [524, 335] on li "General Labourer (Zone 3)" at bounding box center [633, 335] width 386 height 23
type input "General Labourer (Zone 3)"
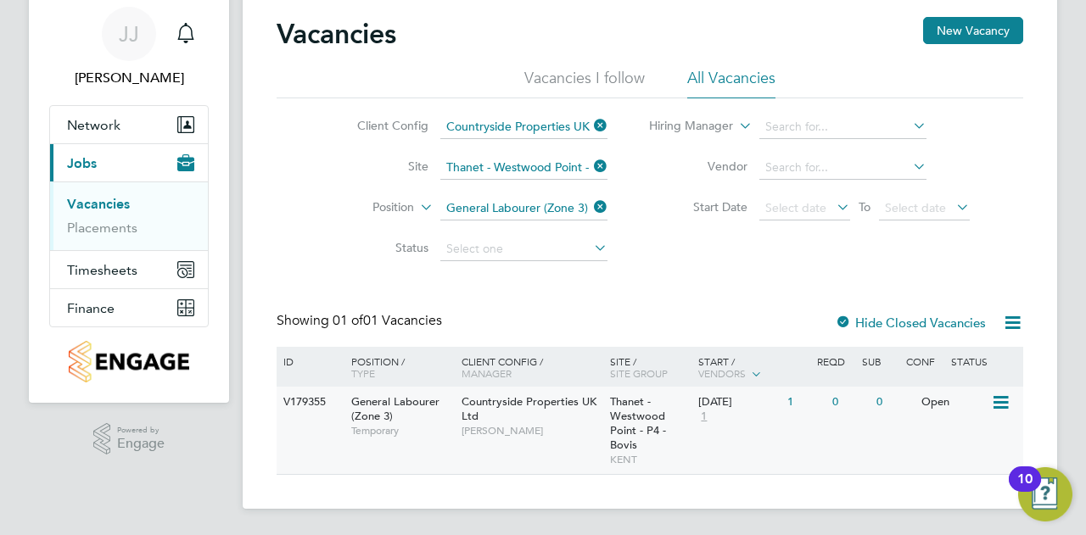
click at [995, 403] on icon at bounding box center [999, 403] width 17 height 20
click at [950, 440] on li "View Details" at bounding box center [959, 442] width 98 height 24
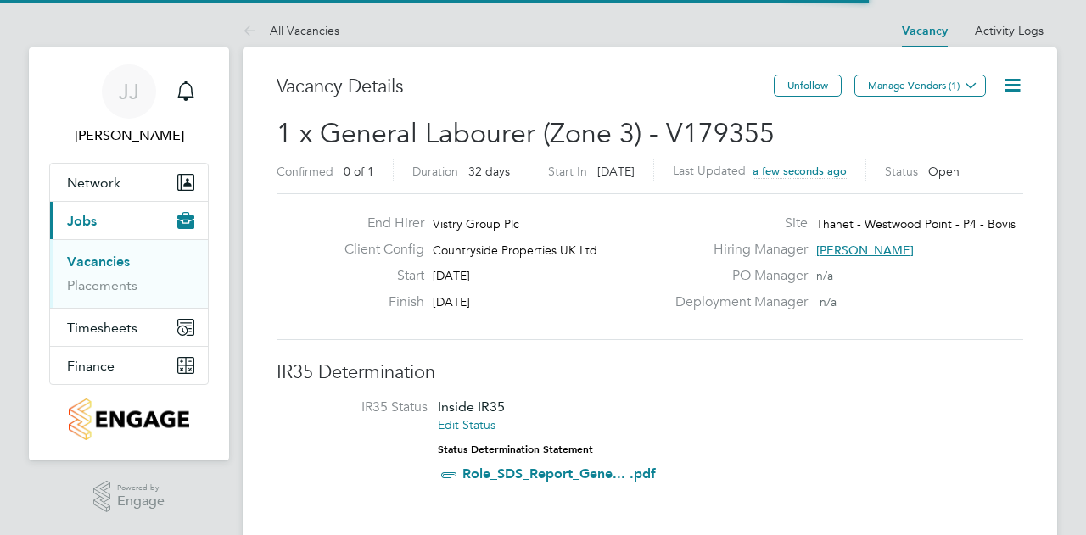
scroll to position [50, 119]
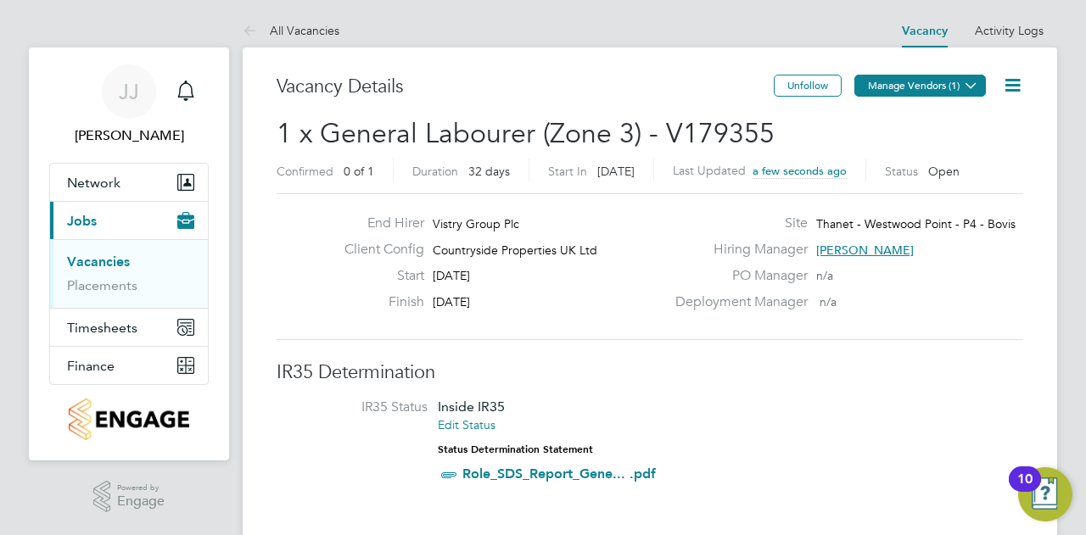
click at [959, 85] on button "Manage Vendors (1)" at bounding box center [921, 86] width 132 height 22
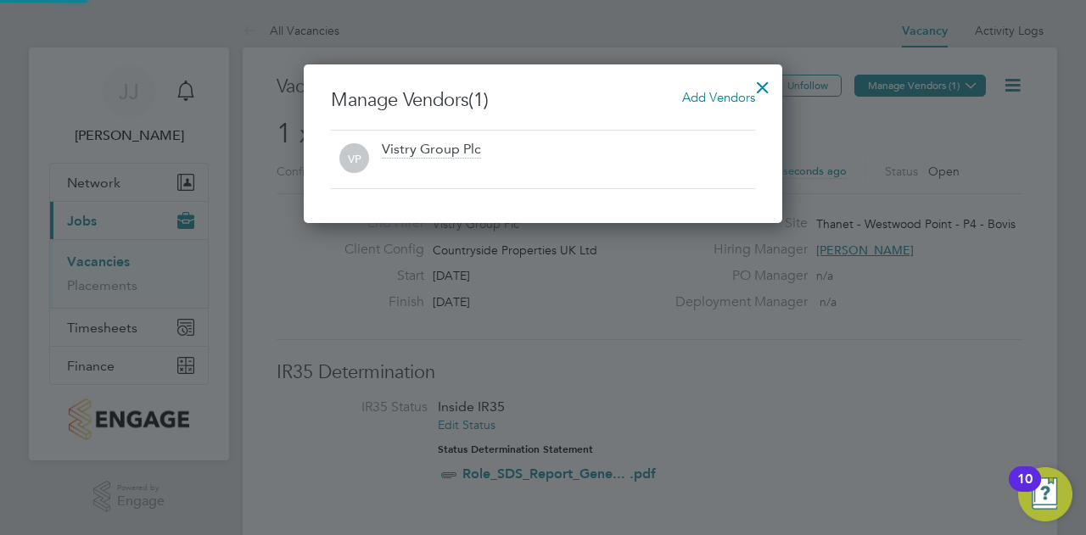
scroll to position [159, 479]
click at [718, 98] on span "Add Vendors" at bounding box center [718, 97] width 73 height 16
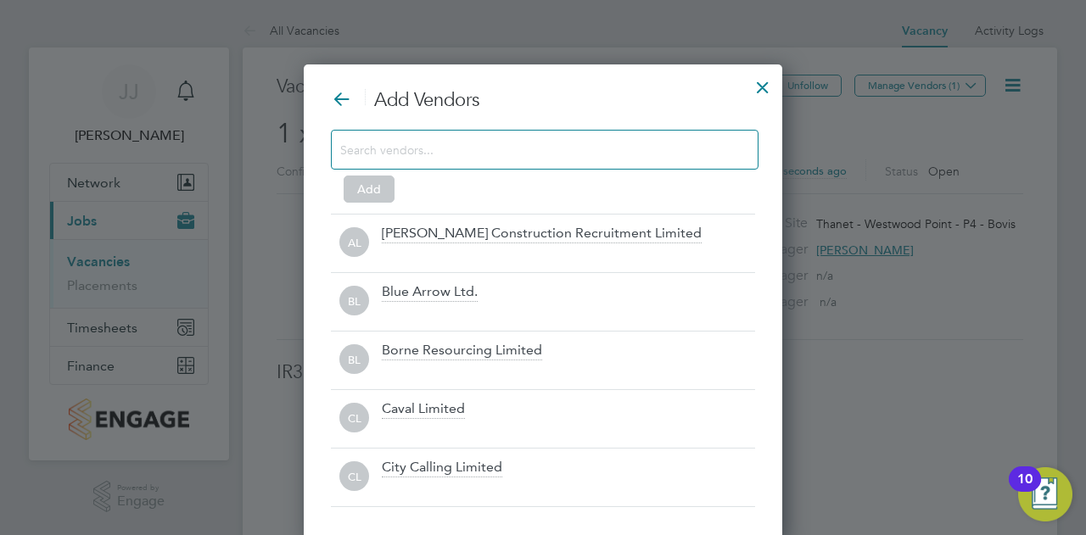
scroll to position [475, 479]
click at [490, 152] on input at bounding box center [531, 149] width 382 height 22
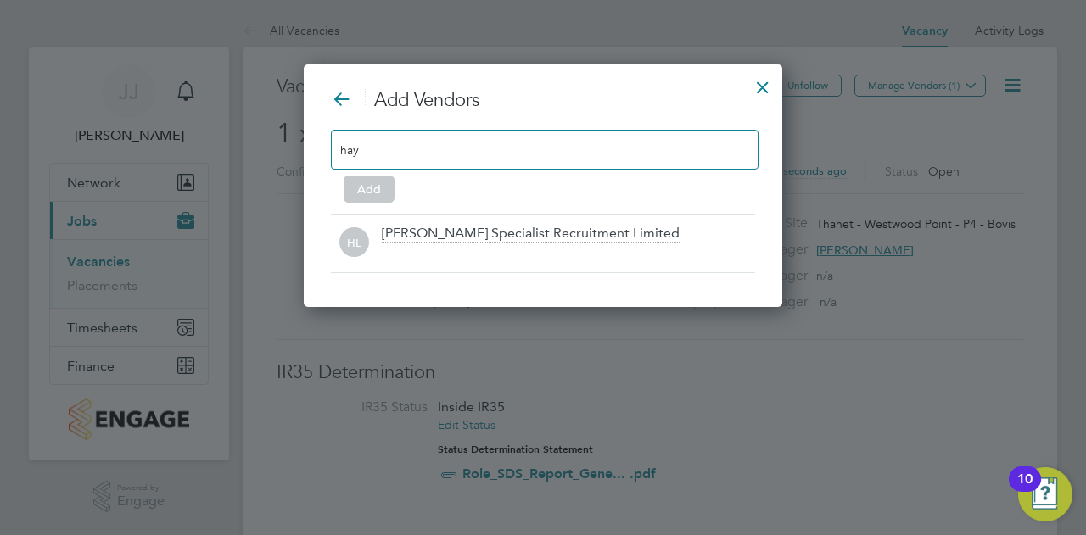
scroll to position [242, 479]
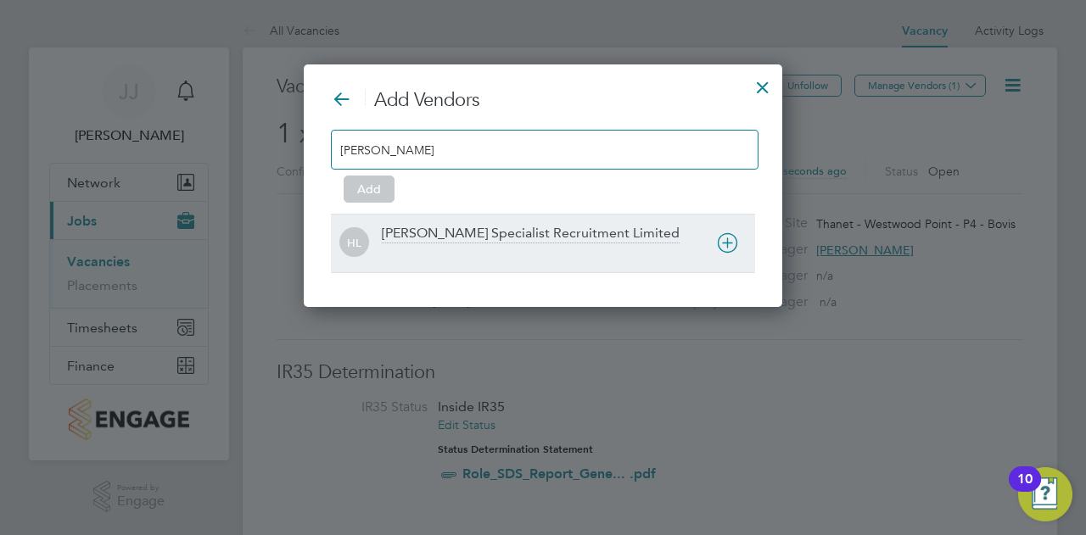
type input "[PERSON_NAME]"
click at [436, 231] on div "[PERSON_NAME] Specialist Recruitment Limited" at bounding box center [531, 234] width 298 height 19
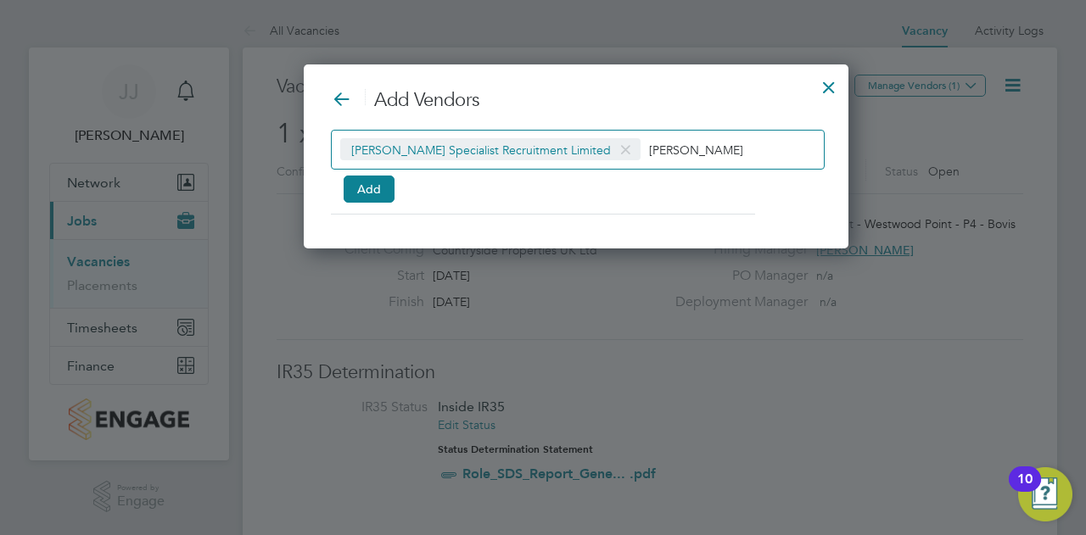
scroll to position [8, 8]
click at [364, 189] on button "Add" at bounding box center [369, 189] width 51 height 27
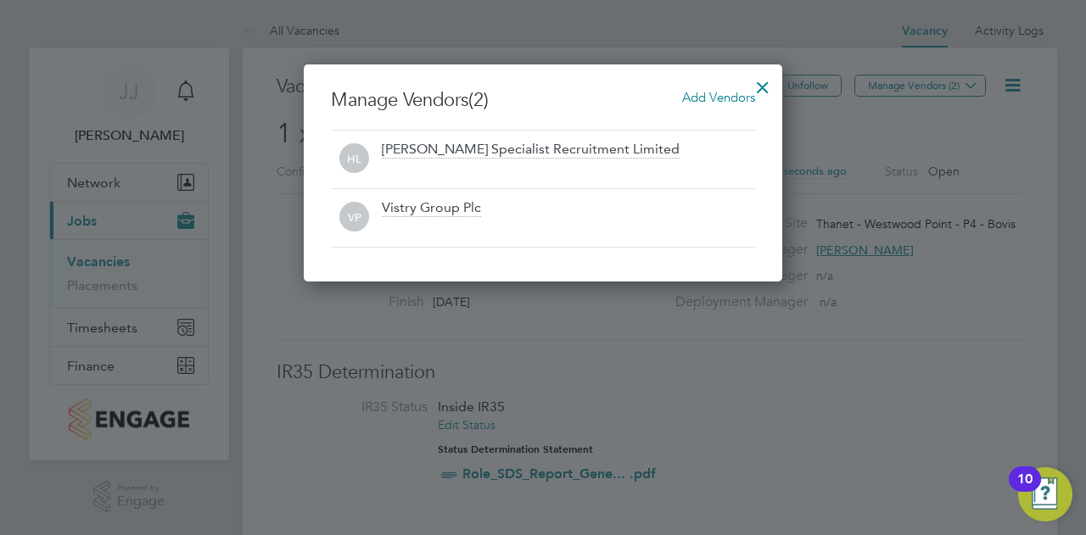
click at [761, 85] on div at bounding box center [763, 83] width 31 height 31
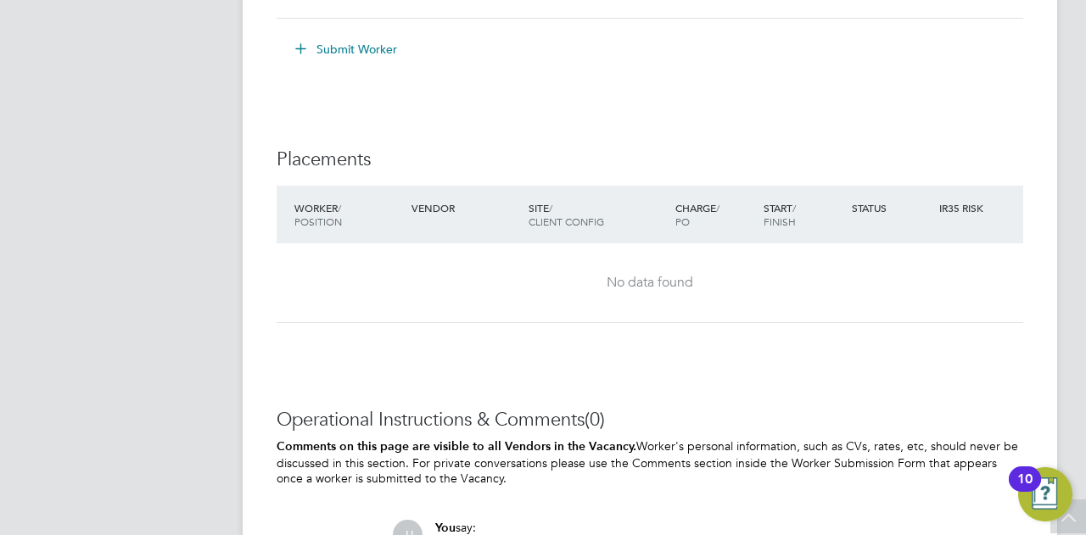
scroll to position [1358, 0]
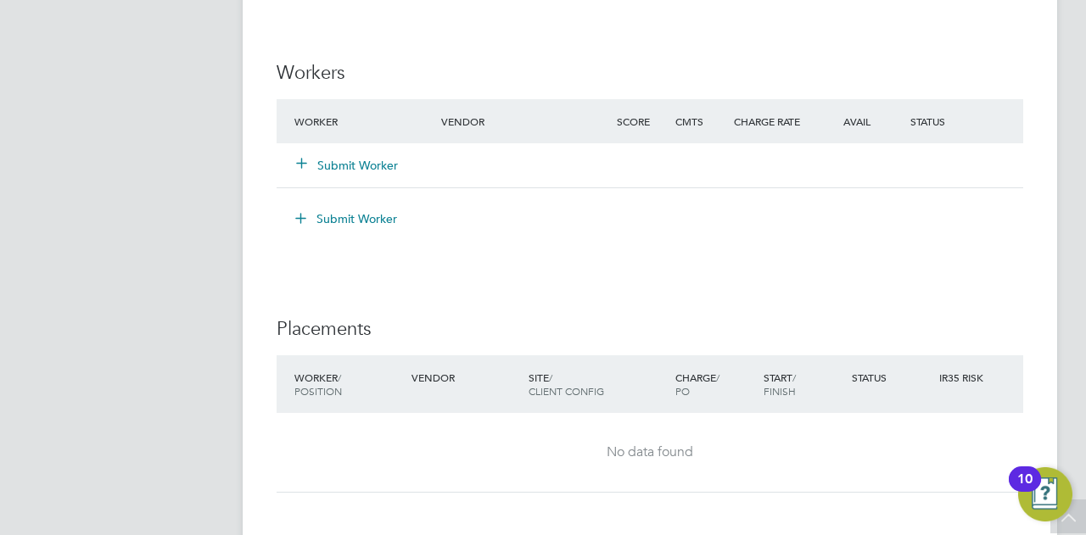
click at [356, 164] on button "Submit Worker" at bounding box center [348, 165] width 102 height 17
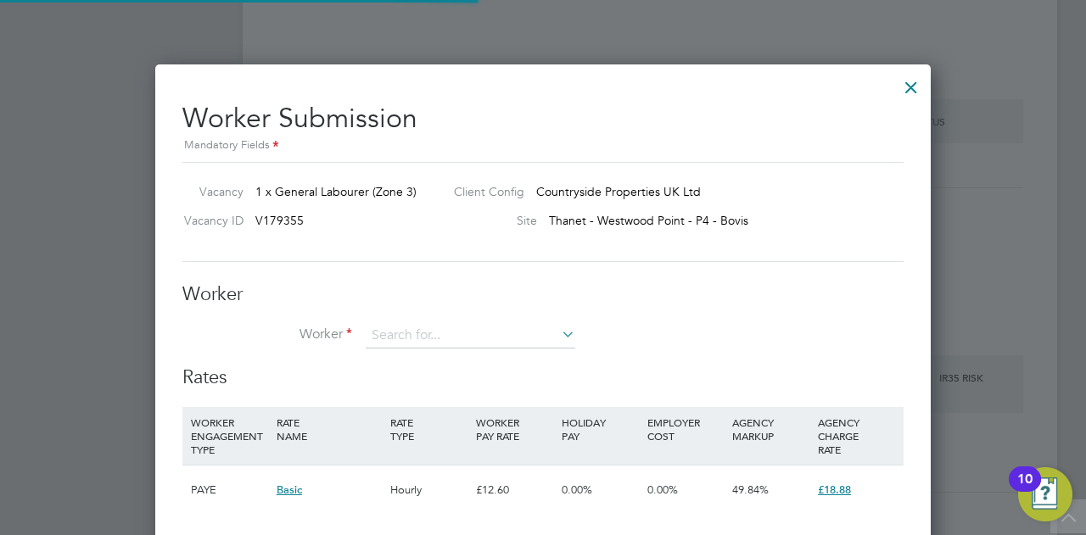
scroll to position [0, 0]
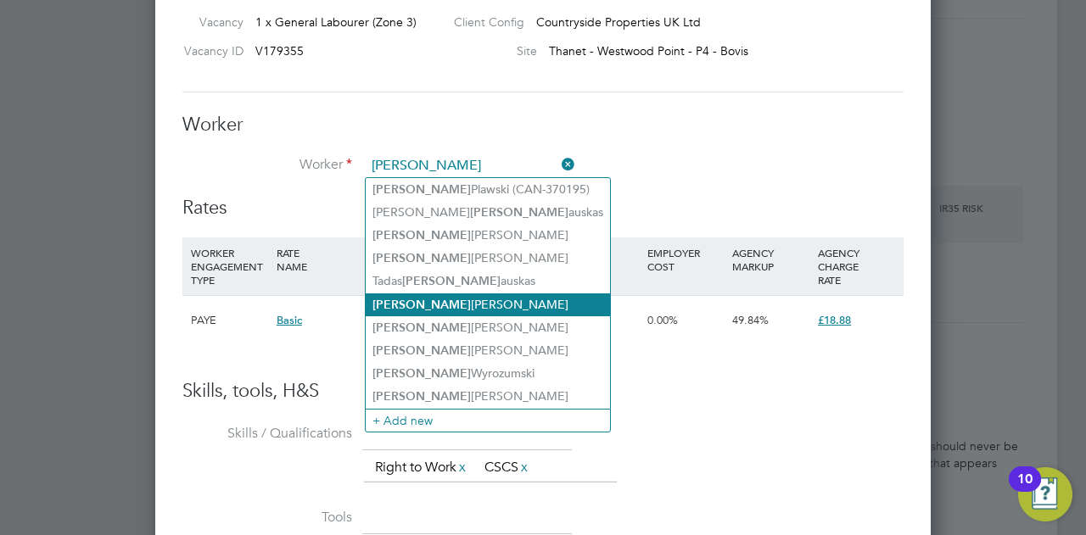
click at [460, 302] on li "[PERSON_NAME]" at bounding box center [488, 305] width 244 height 23
type input "[PERSON_NAME]"
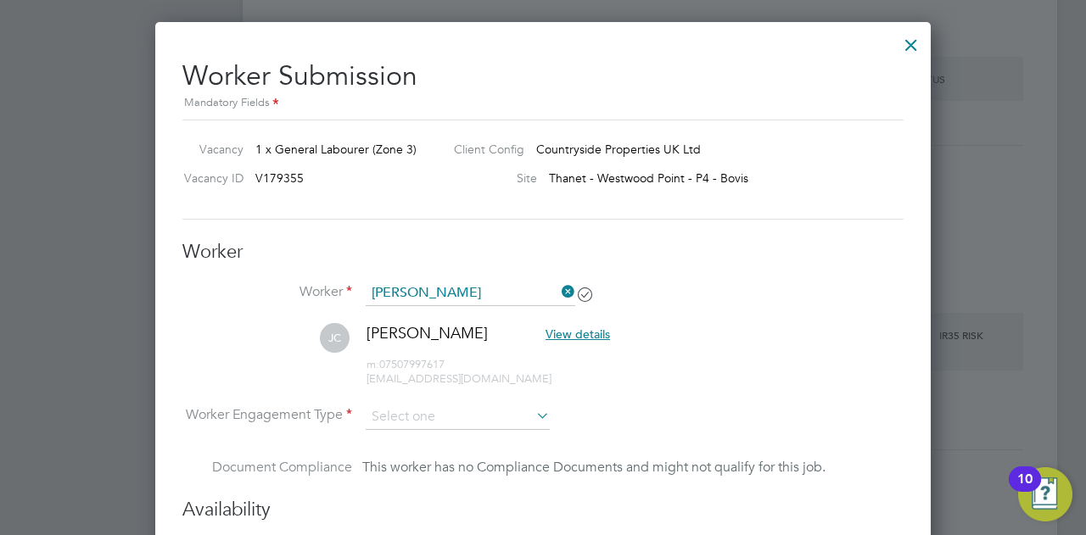
click at [905, 42] on div at bounding box center [911, 40] width 31 height 31
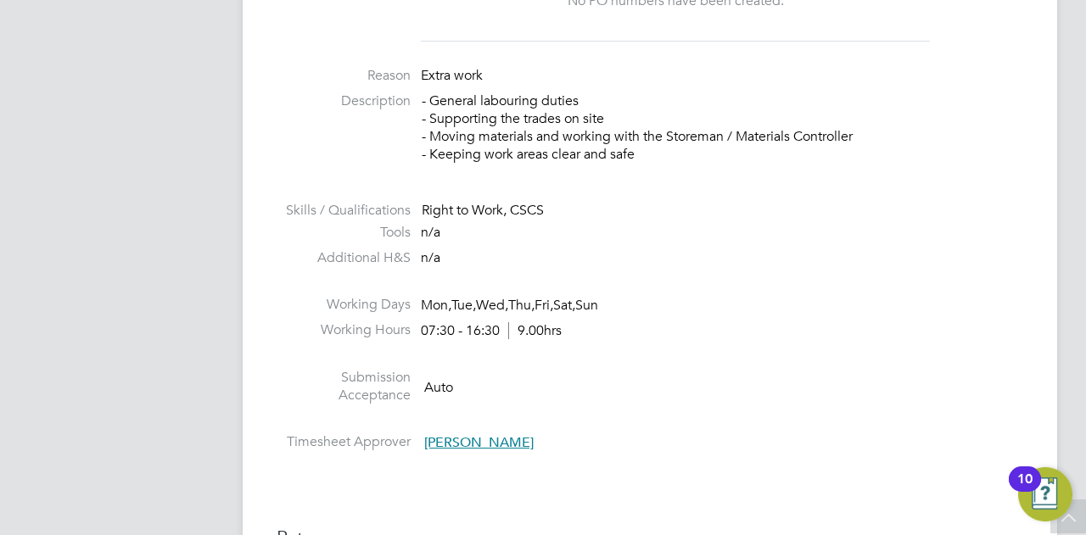
scroll to position [249, 0]
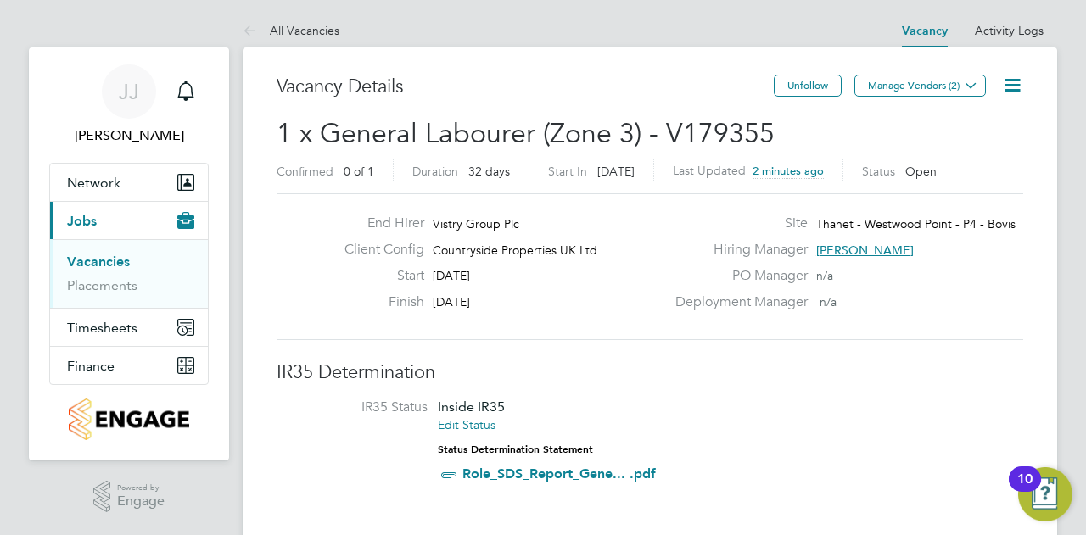
click at [81, 264] on link "Vacancies" at bounding box center [98, 262] width 63 height 16
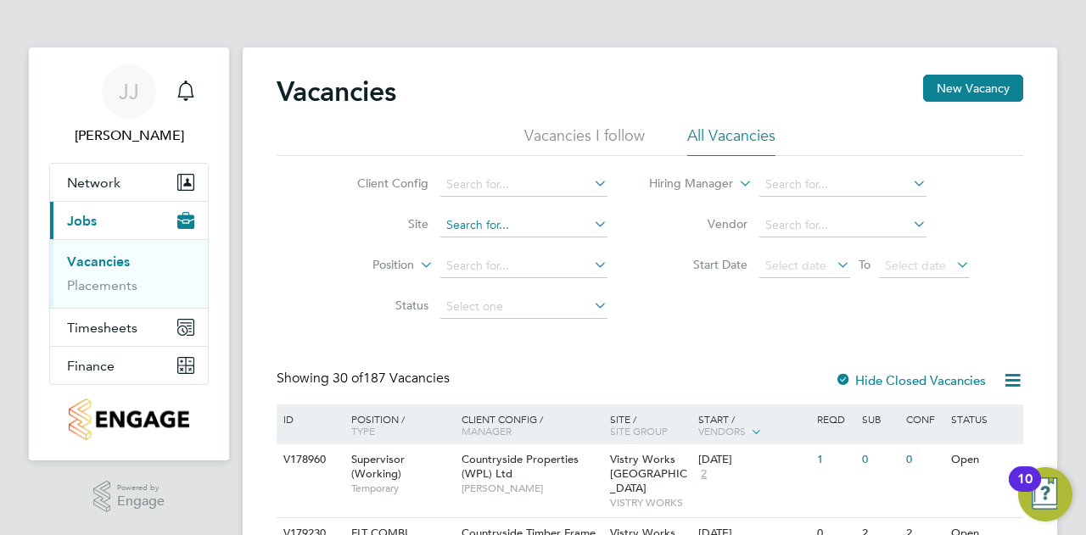
click at [477, 223] on input at bounding box center [523, 226] width 167 height 24
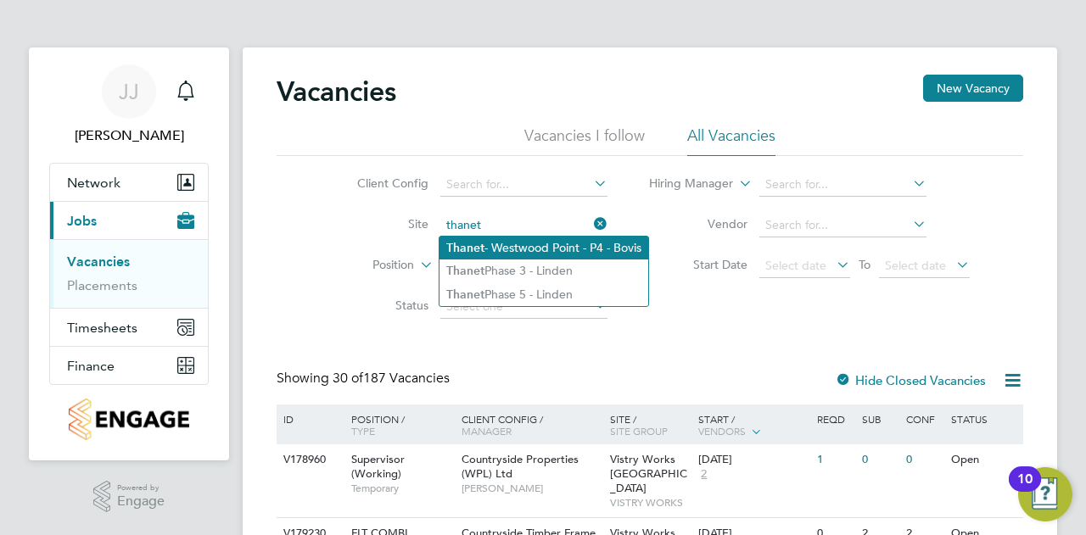
click at [520, 251] on li "Thanet - Westwood Point - P4 - Bovis" at bounding box center [544, 248] width 209 height 23
type input "Thanet - Westwood Point - P4 - Bovis"
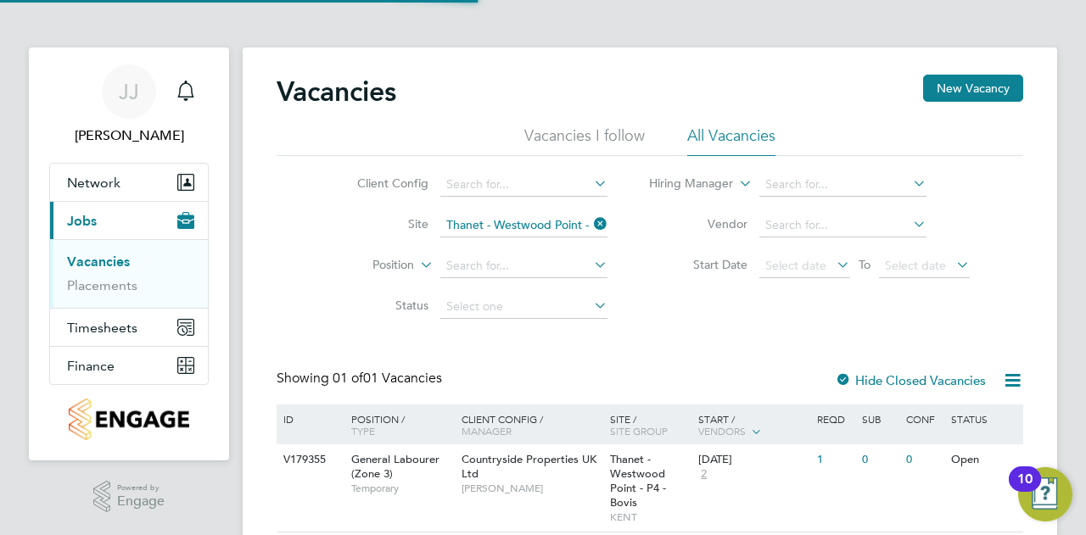
scroll to position [58, 0]
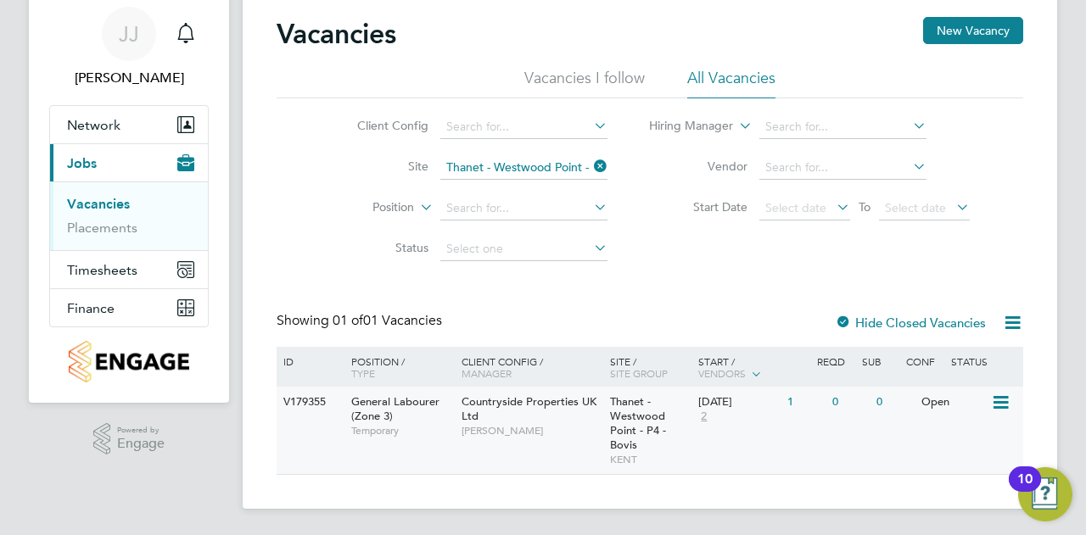
click at [354, 400] on span "General Labourer (Zone 3)" at bounding box center [395, 409] width 88 height 29
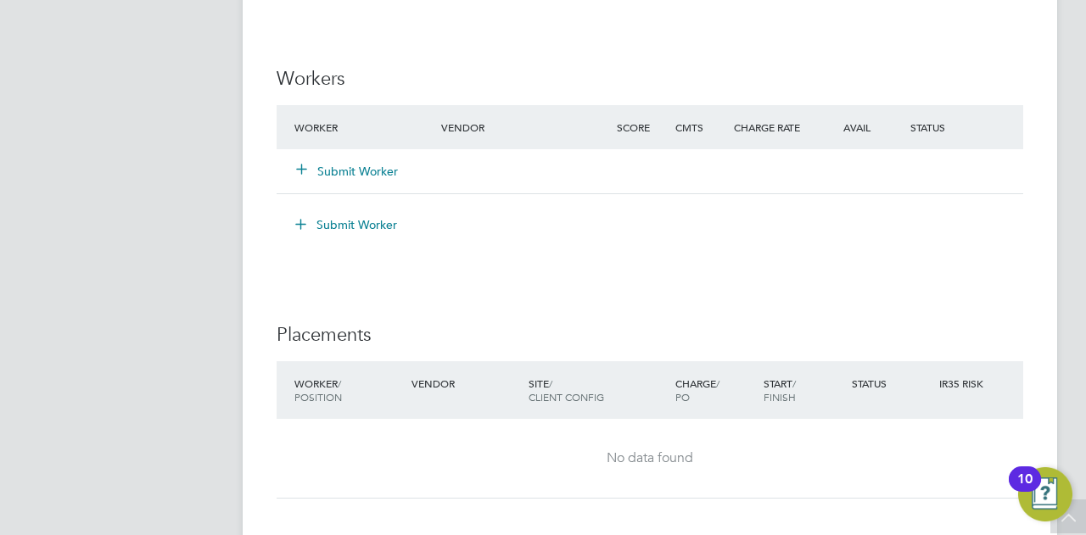
scroll to position [1336, 0]
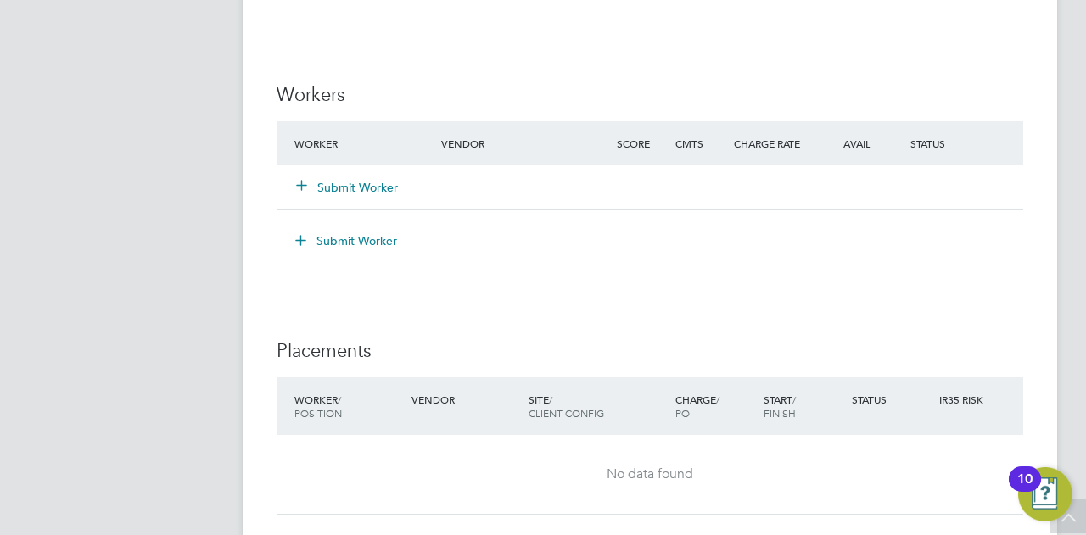
click at [367, 190] on button "Submit Worker" at bounding box center [348, 187] width 102 height 17
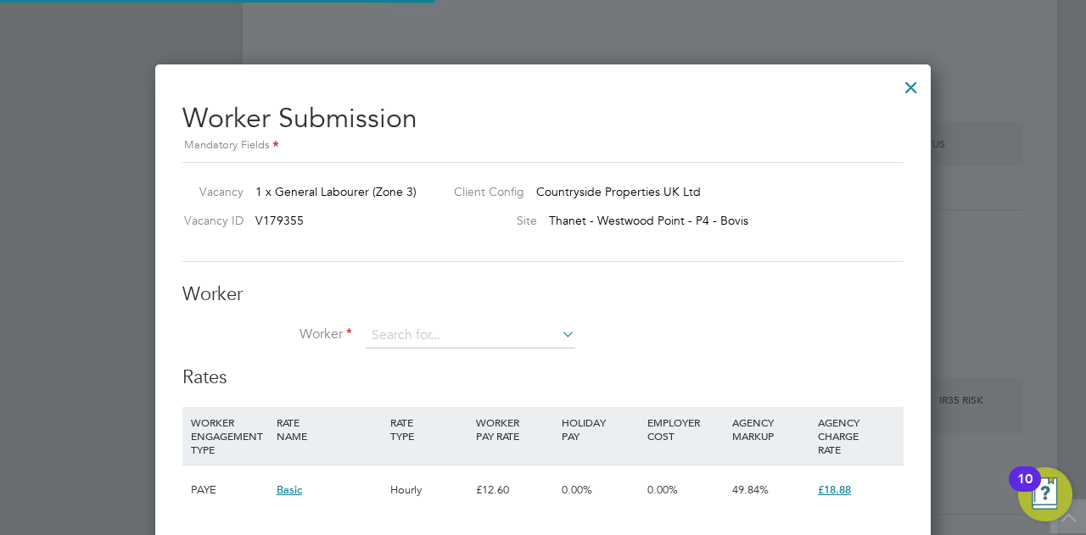
scroll to position [1027, 776]
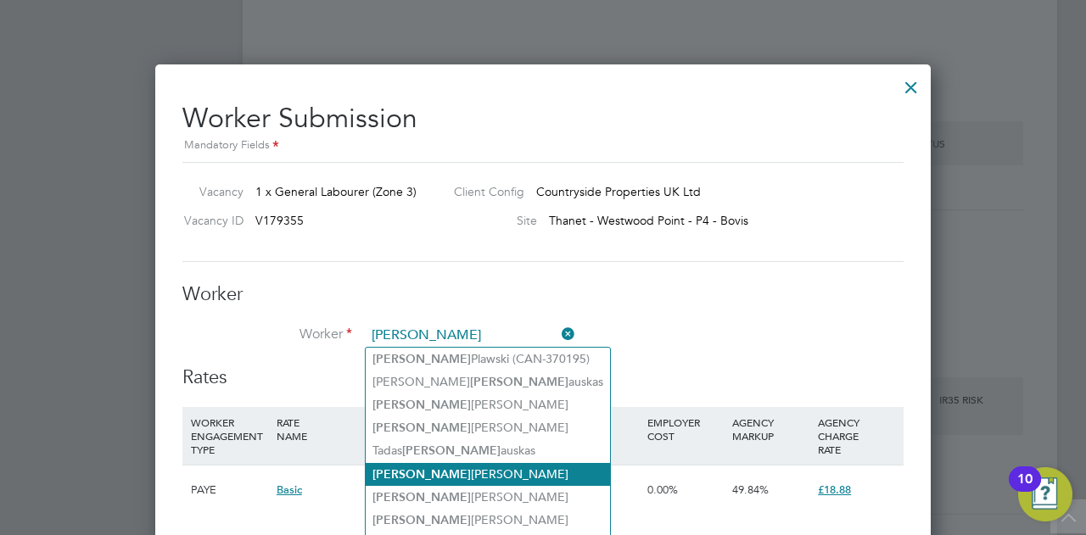
click at [462, 472] on li "[PERSON_NAME]" at bounding box center [488, 474] width 244 height 23
type input "[PERSON_NAME]"
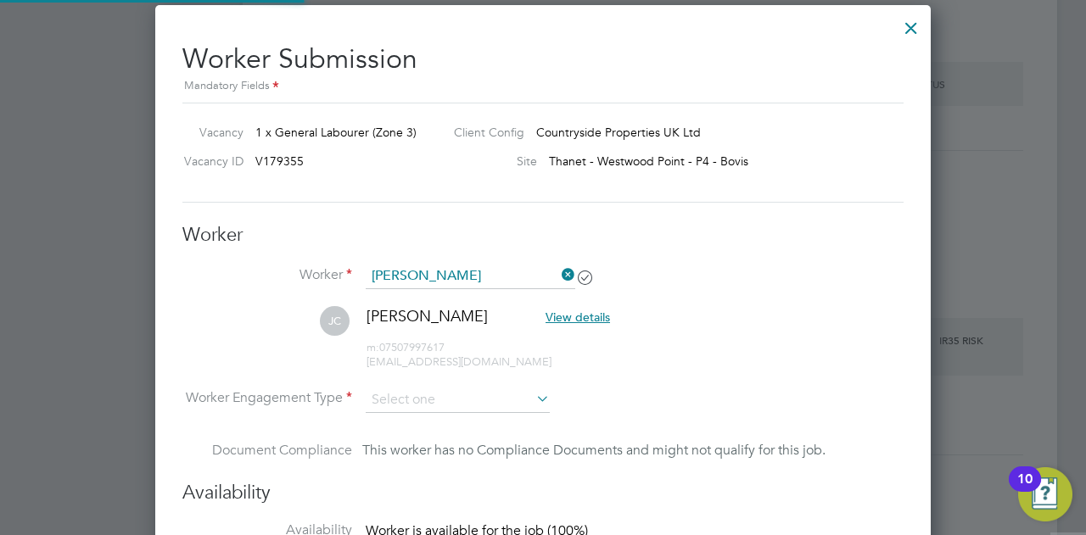
scroll to position [1505, 0]
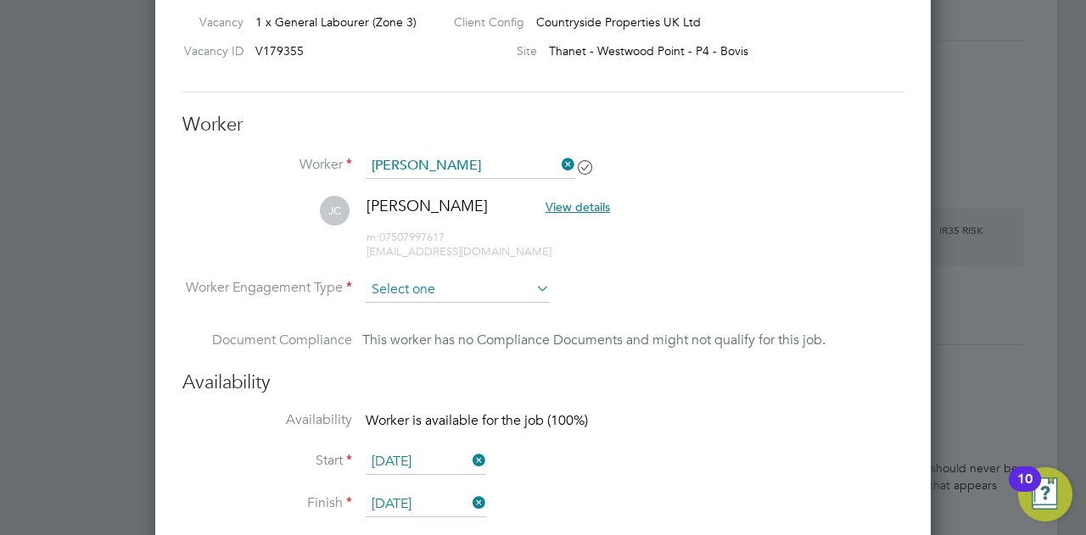
click at [489, 282] on input at bounding box center [458, 289] width 184 height 25
click at [672, 290] on li "Worker Engagement Type" at bounding box center [542, 303] width 721 height 53
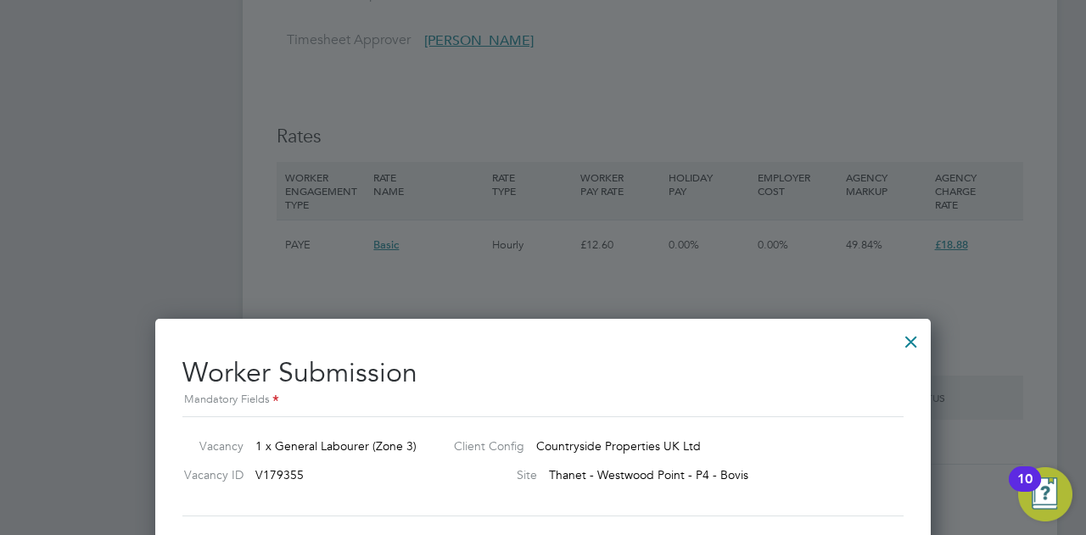
click at [909, 342] on div at bounding box center [911, 337] width 31 height 31
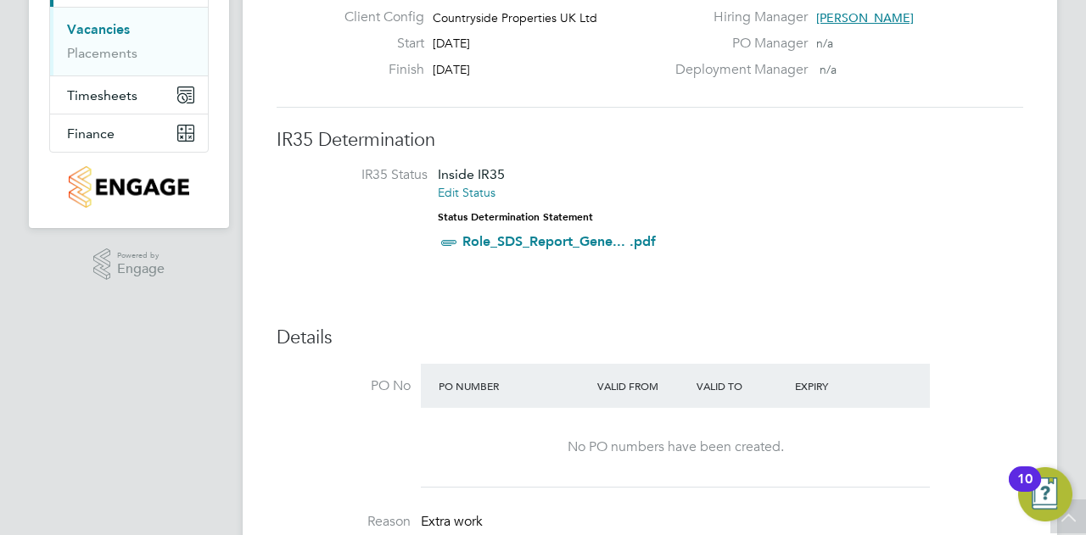
scroll to position [0, 0]
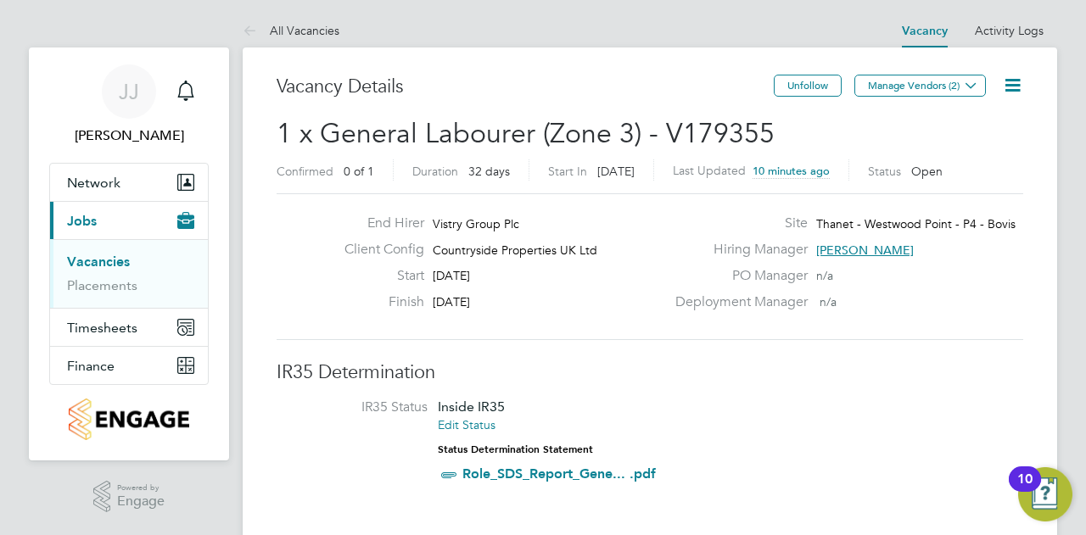
click at [1007, 82] on icon at bounding box center [1012, 85] width 21 height 21
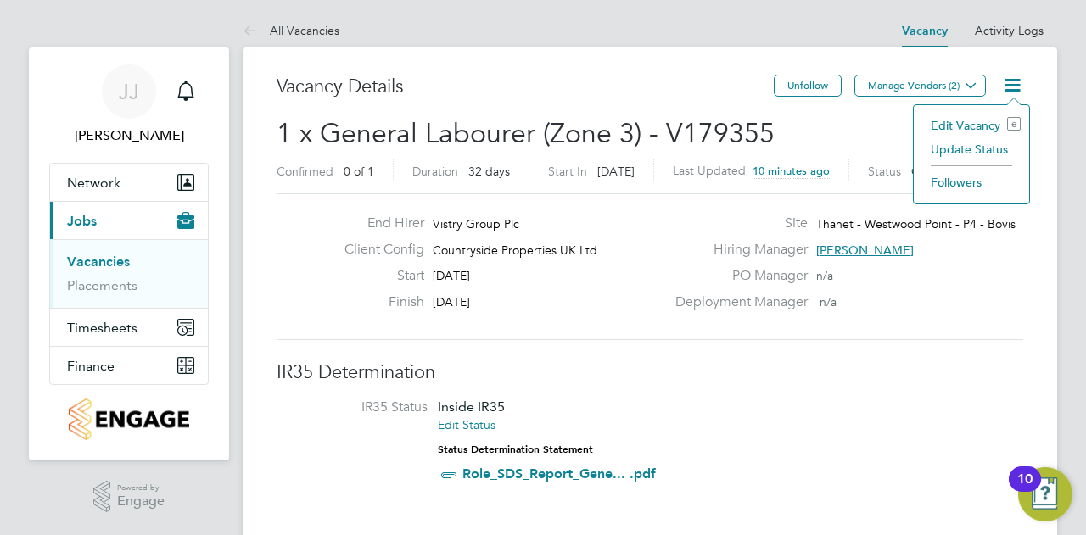
click at [967, 121] on li "Edit Vacancy e" at bounding box center [971, 126] width 98 height 24
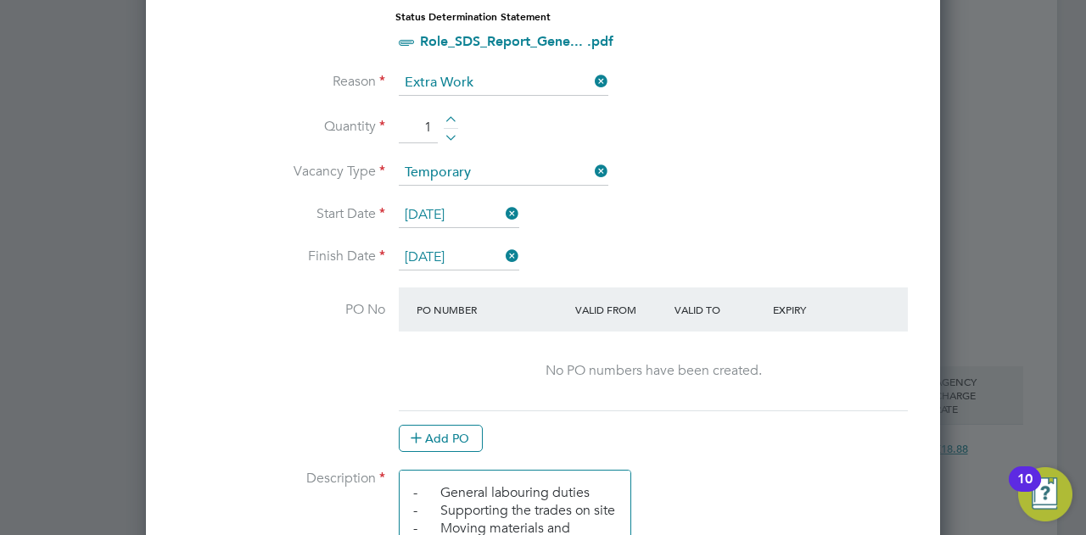
scroll to position [933, 0]
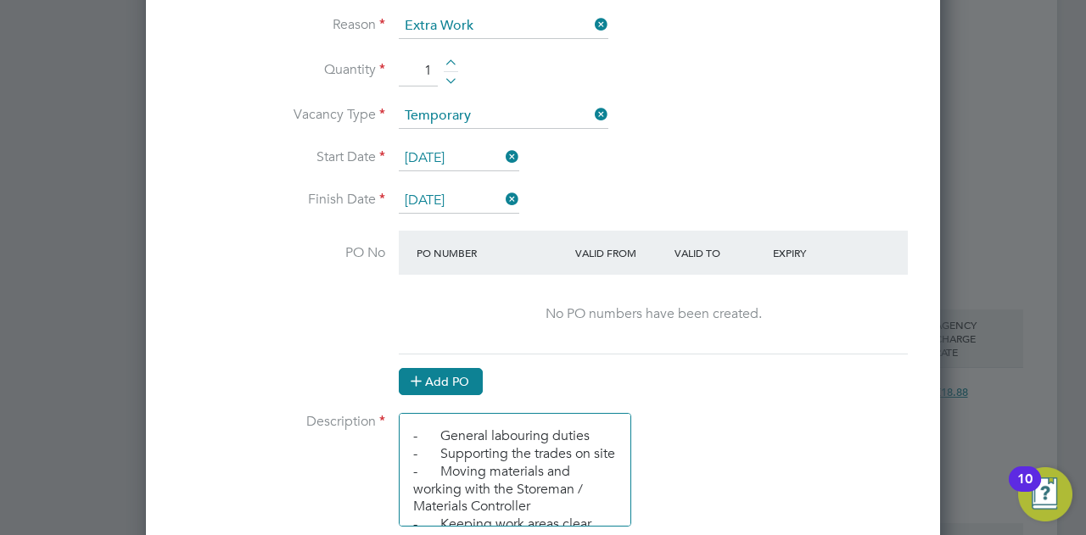
click at [441, 376] on button "Add PO" at bounding box center [441, 381] width 84 height 27
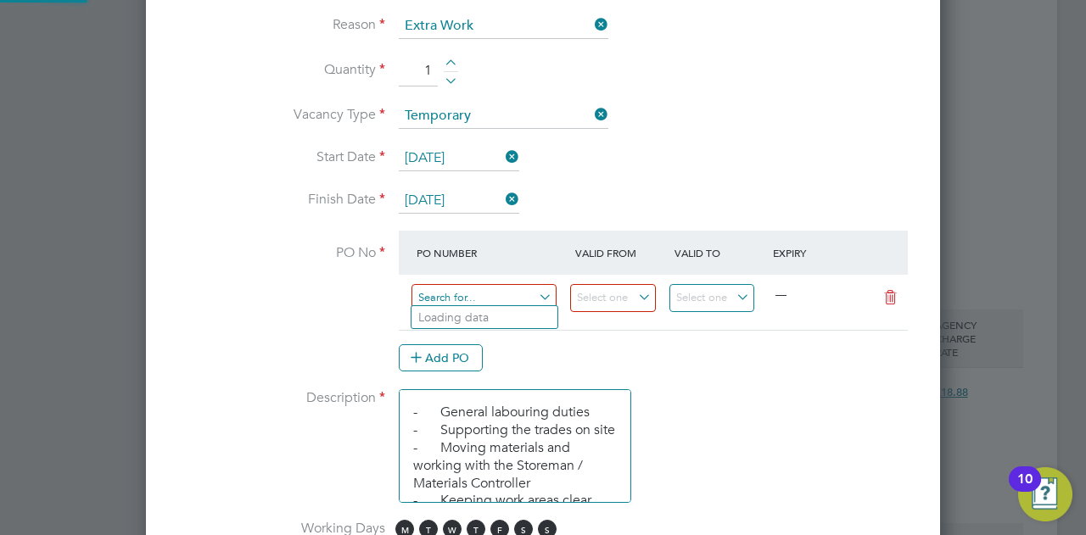
click at [446, 292] on input at bounding box center [484, 298] width 145 height 28
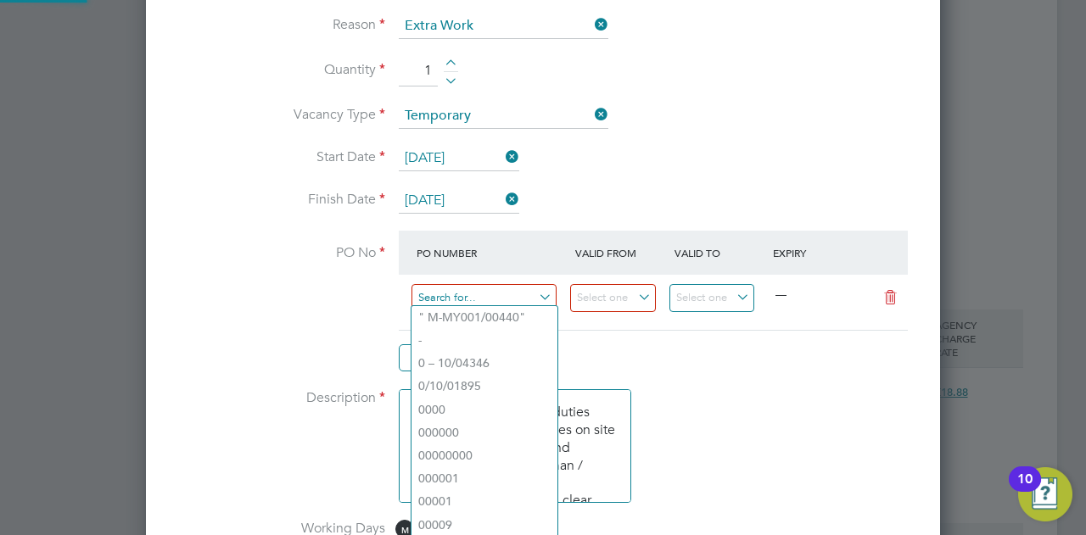
paste input "S-L6004/00831"
type input "S-L6004/00831"
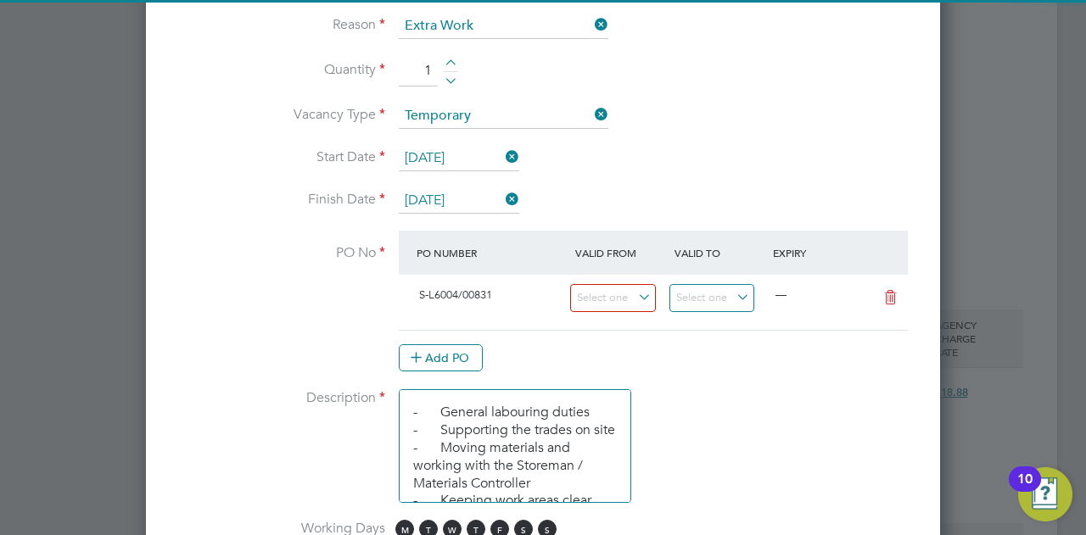
click at [456, 335] on li "Use "S-L6004/00831"" at bounding box center [485, 339] width 146 height 23
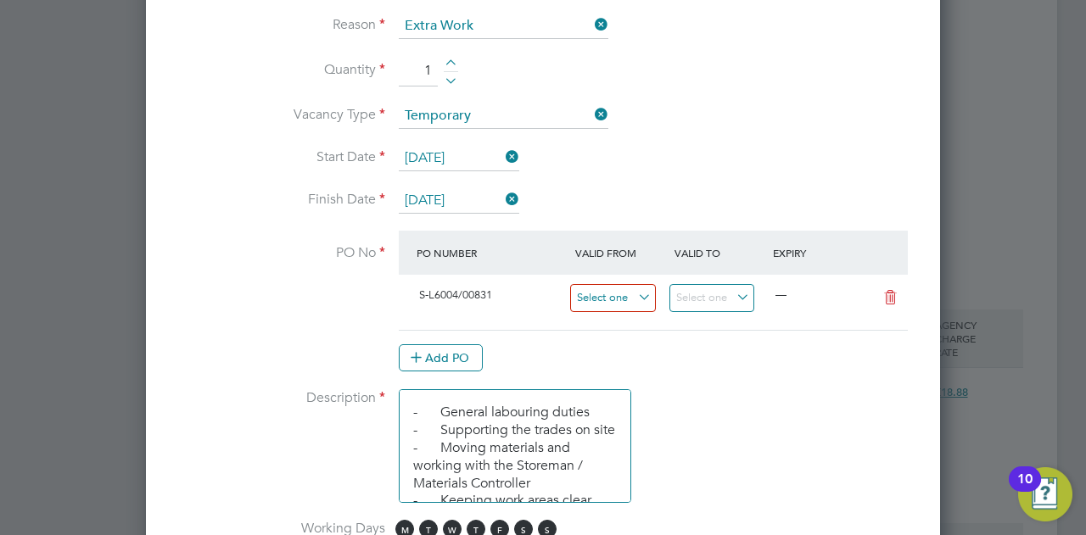
click at [611, 284] on input at bounding box center [613, 298] width 86 height 28
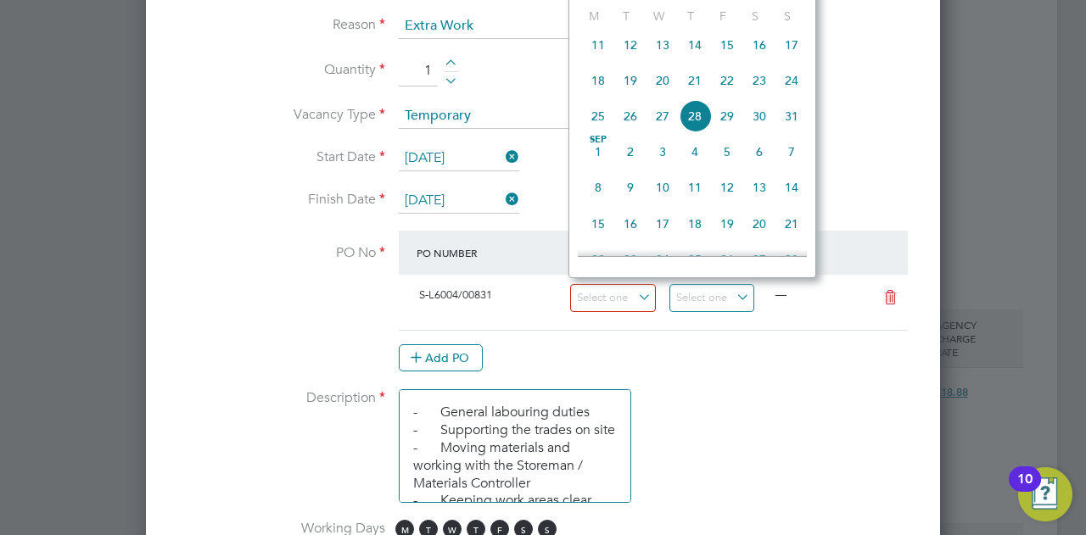
click at [625, 121] on span "26" at bounding box center [630, 116] width 32 height 32
type input "[DATE]"
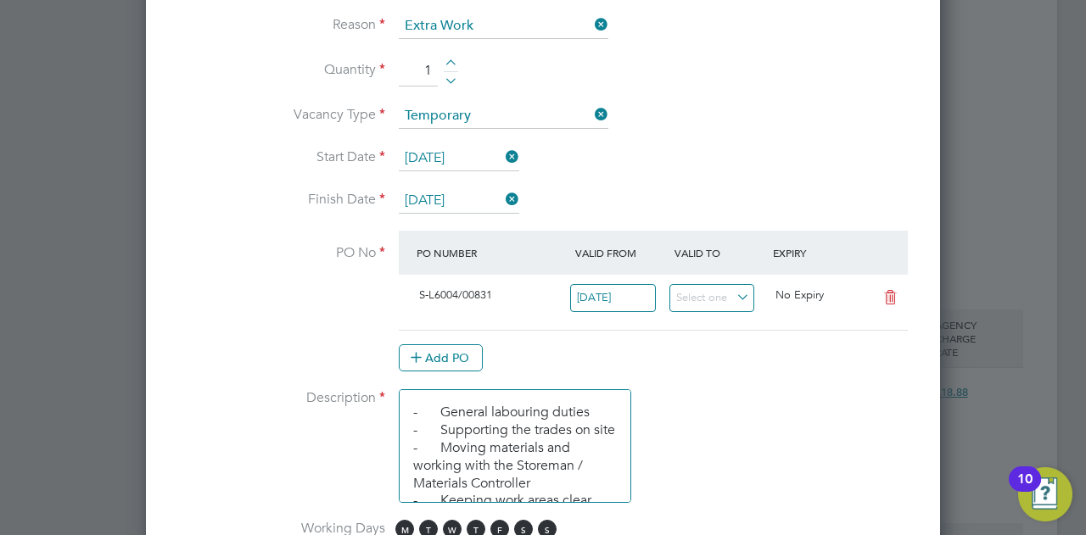
click at [699, 282] on div at bounding box center [719, 303] width 99 height 42
click at [702, 289] on input at bounding box center [713, 298] width 86 height 28
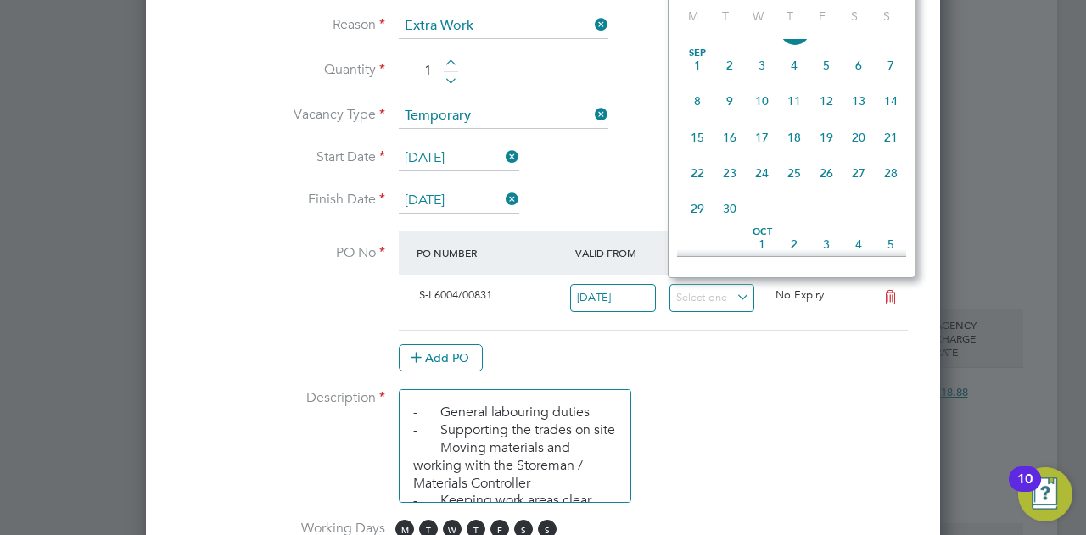
scroll to position [740, 0]
click at [827, 184] on span "26" at bounding box center [826, 175] width 32 height 32
type input "[DATE]"
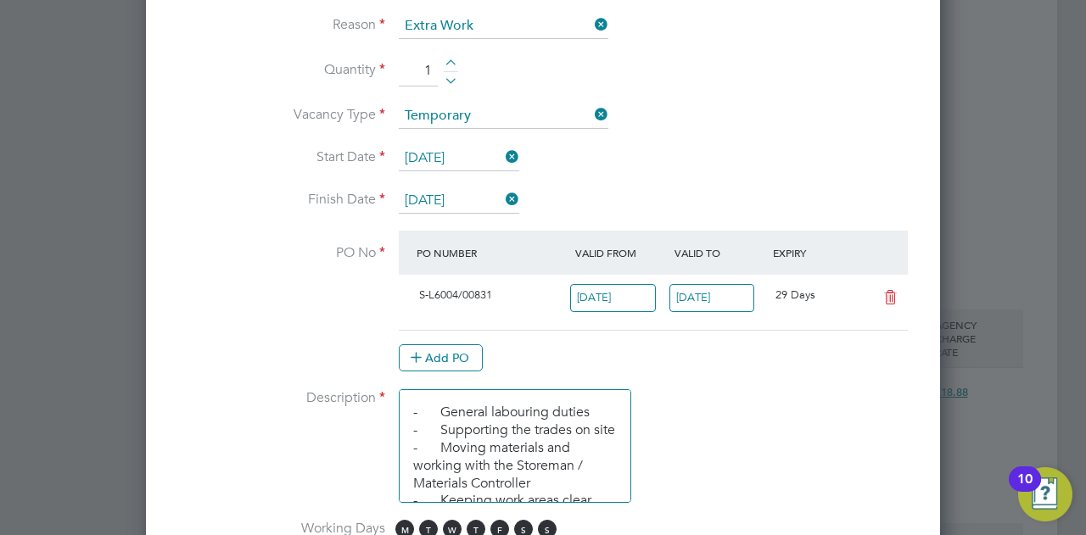
click at [786, 391] on li "Description - General labouring duties - Supporting the trades on site - Moving…" at bounding box center [543, 454] width 740 height 131
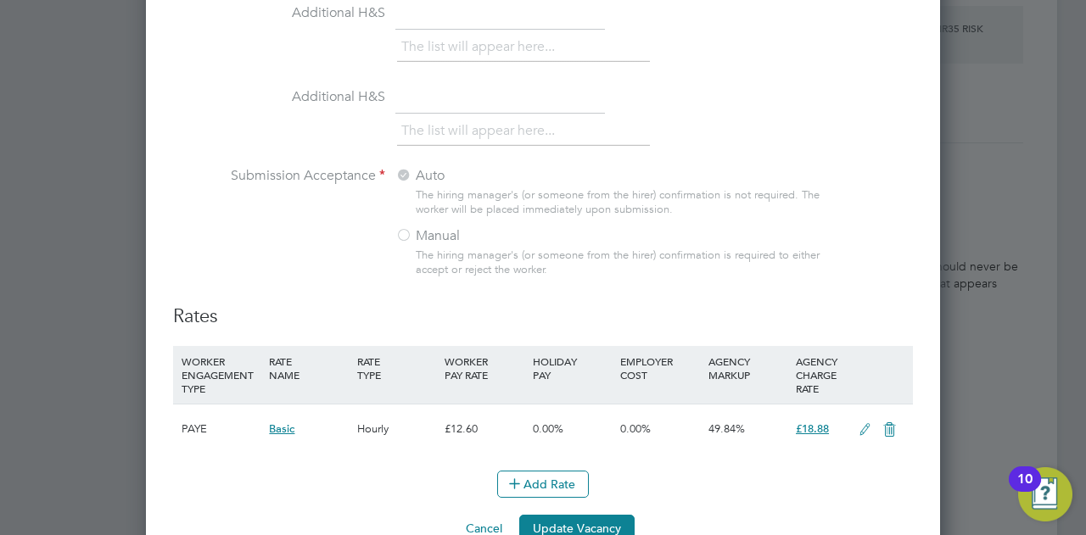
scroll to position [1760, 0]
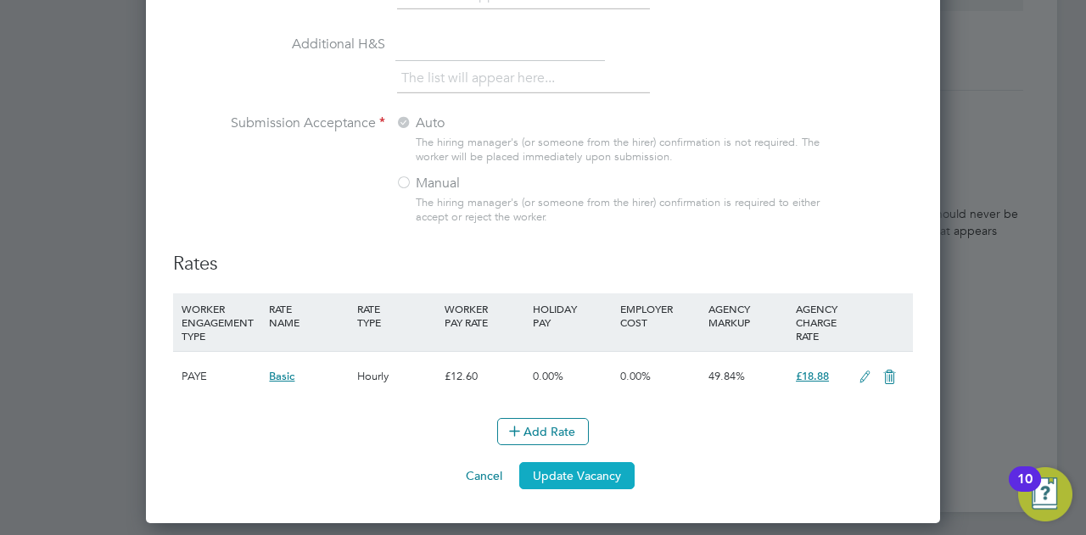
click at [586, 470] on button "Update Vacancy" at bounding box center [576, 475] width 115 height 27
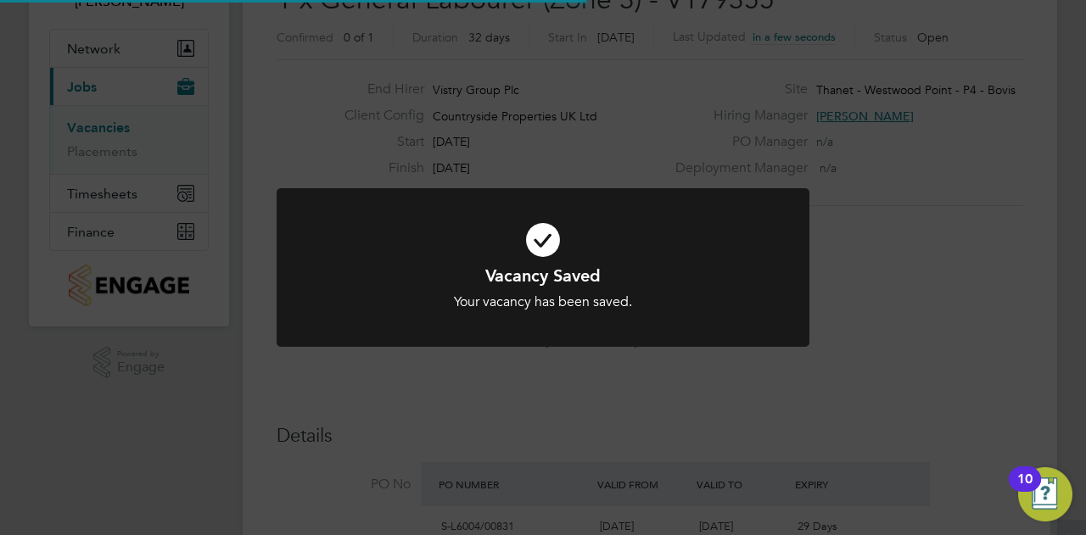
scroll to position [0, 0]
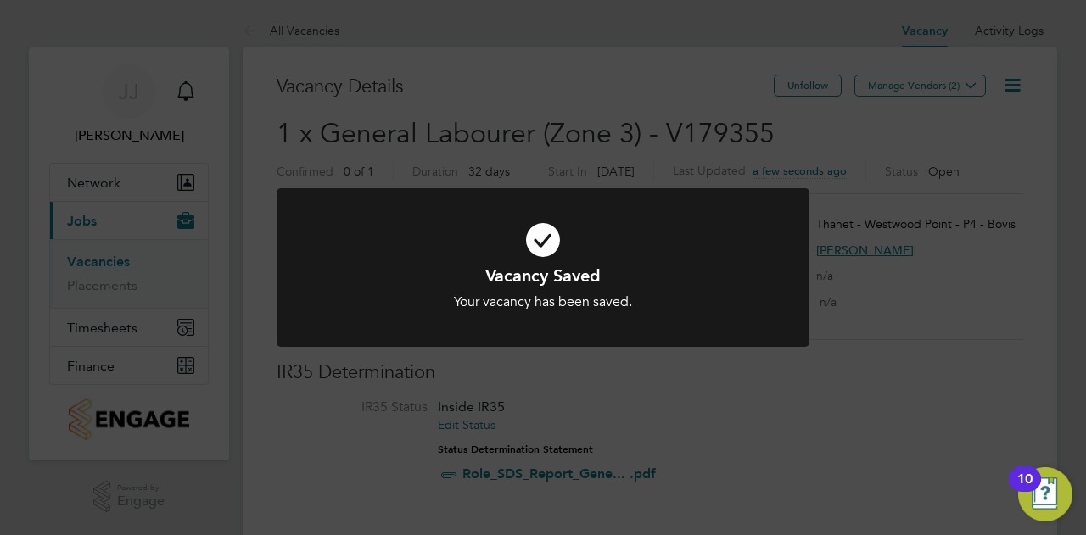
click at [87, 267] on div "Vacancy Saved Your vacancy has been saved. Cancel Okay" at bounding box center [543, 267] width 1086 height 535
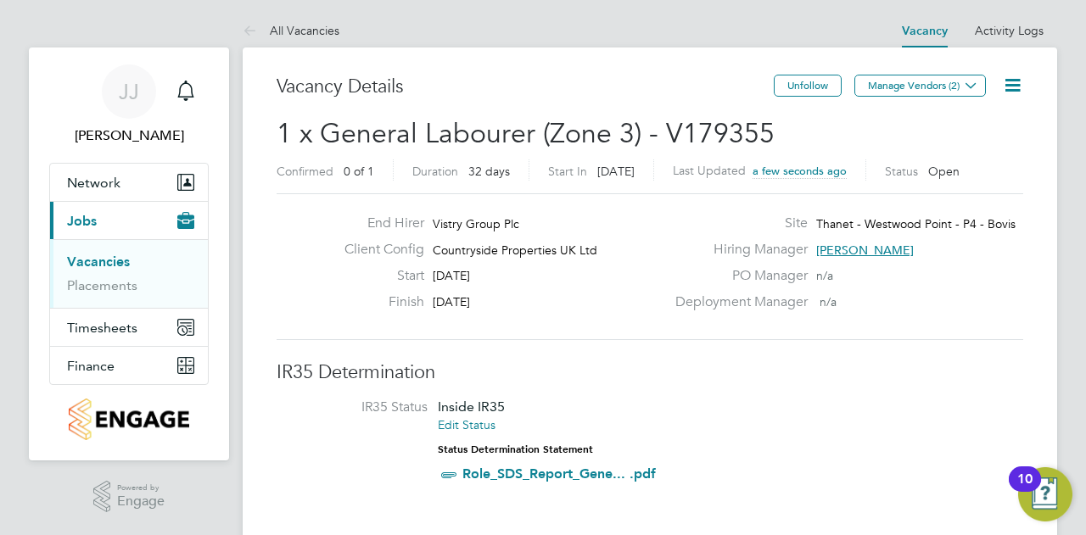
click at [99, 264] on link "Vacancies" at bounding box center [98, 262] width 63 height 16
